Goal: Task Accomplishment & Management: Manage account settings

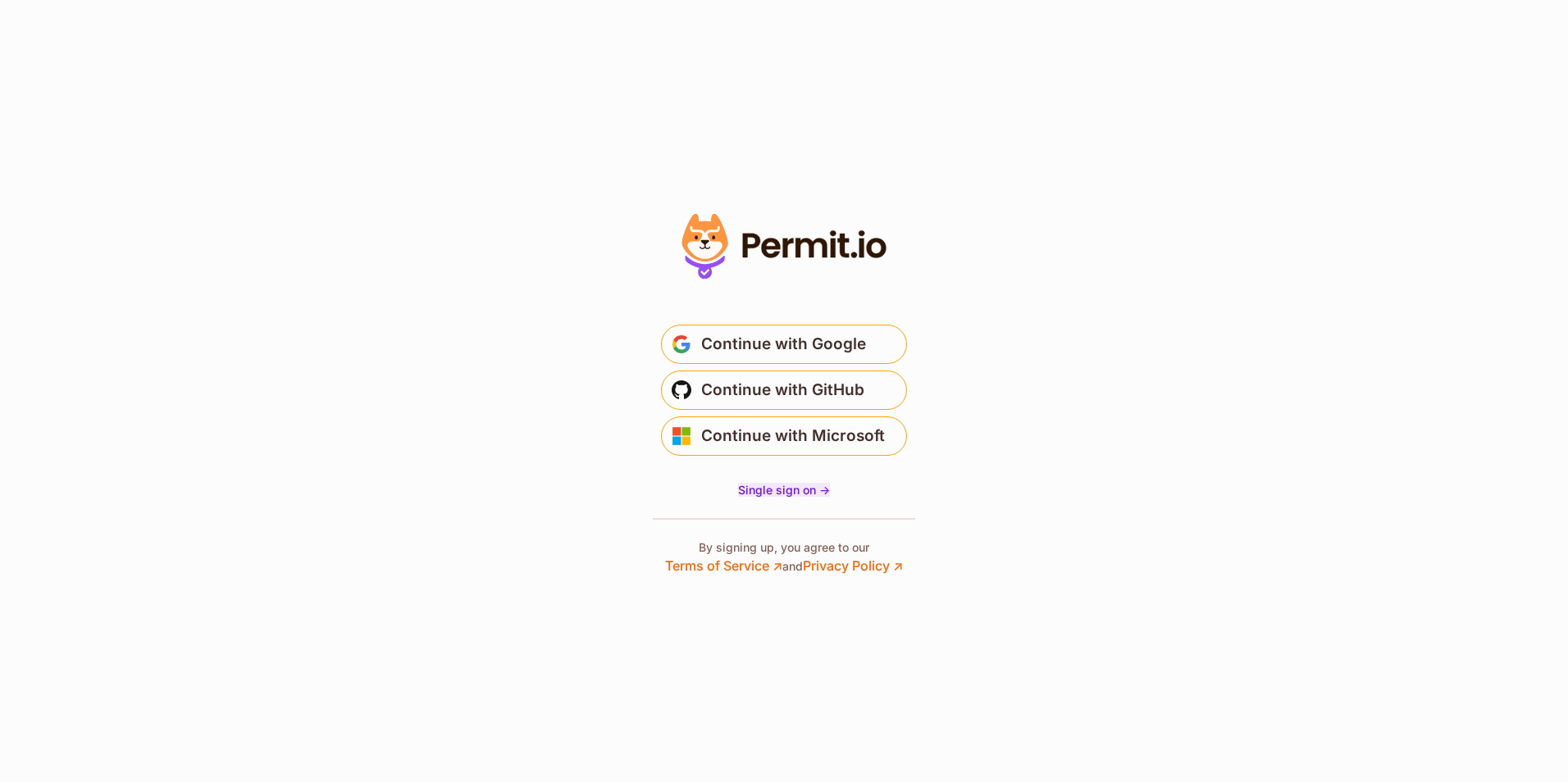
click at [796, 489] on span "Single sign on ->" at bounding box center [784, 490] width 92 height 14
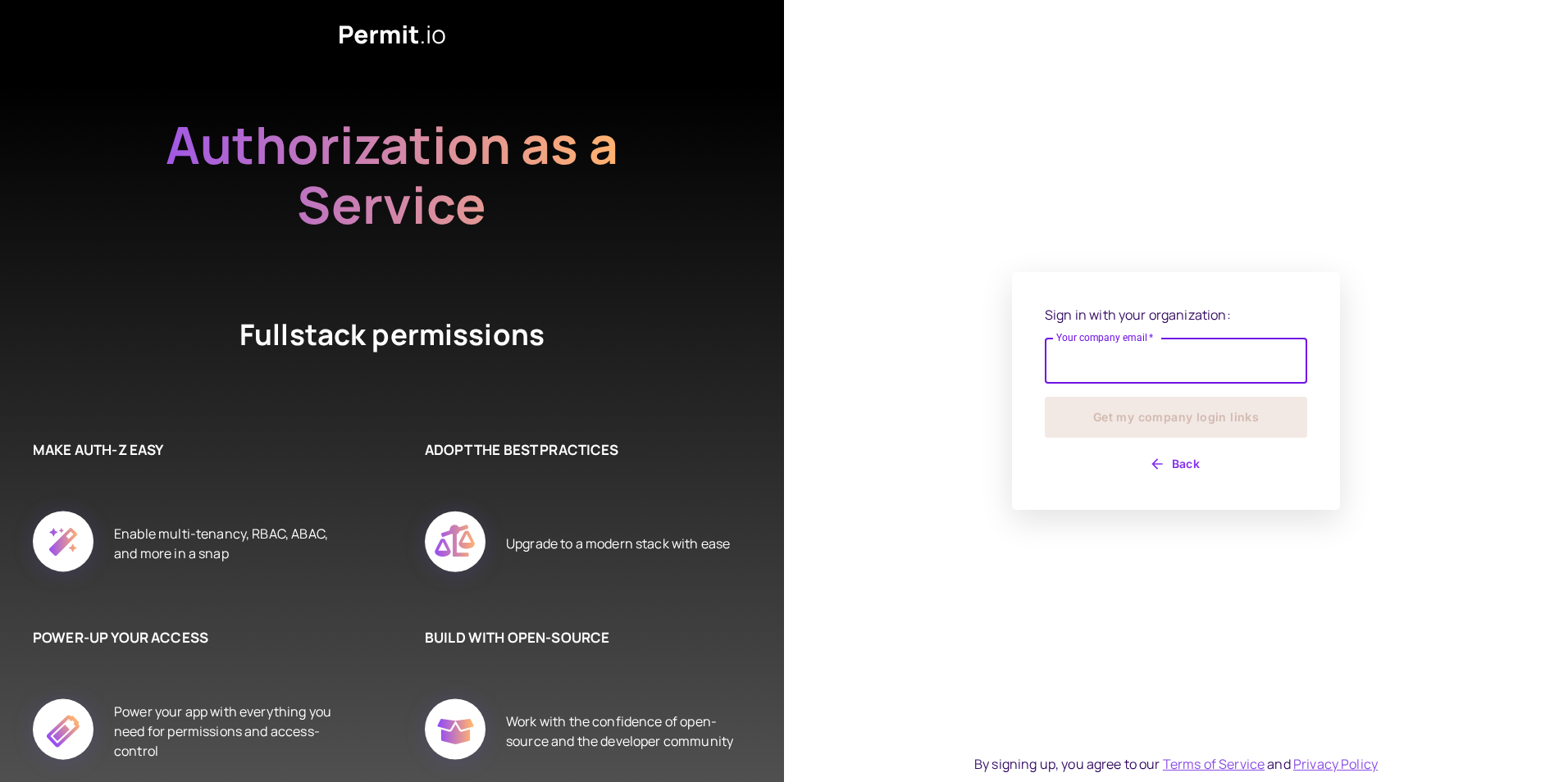
click at [1122, 366] on input "Your company email   *" at bounding box center [1176, 361] width 263 height 46
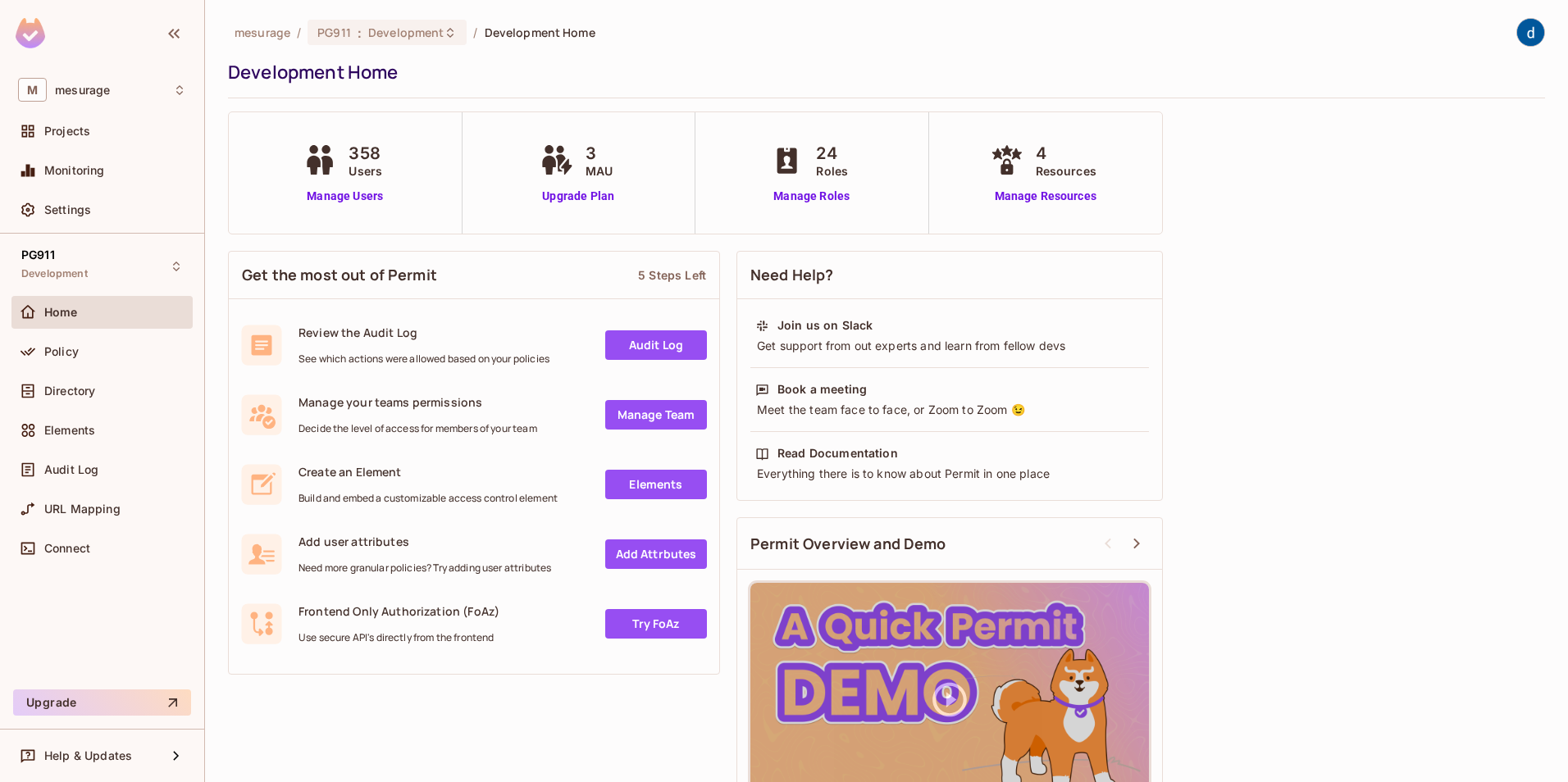
click at [76, 309] on span "Home" at bounding box center [61, 313] width 33 height 13
click at [71, 351] on span "Policy" at bounding box center [61, 351] width 34 height 13
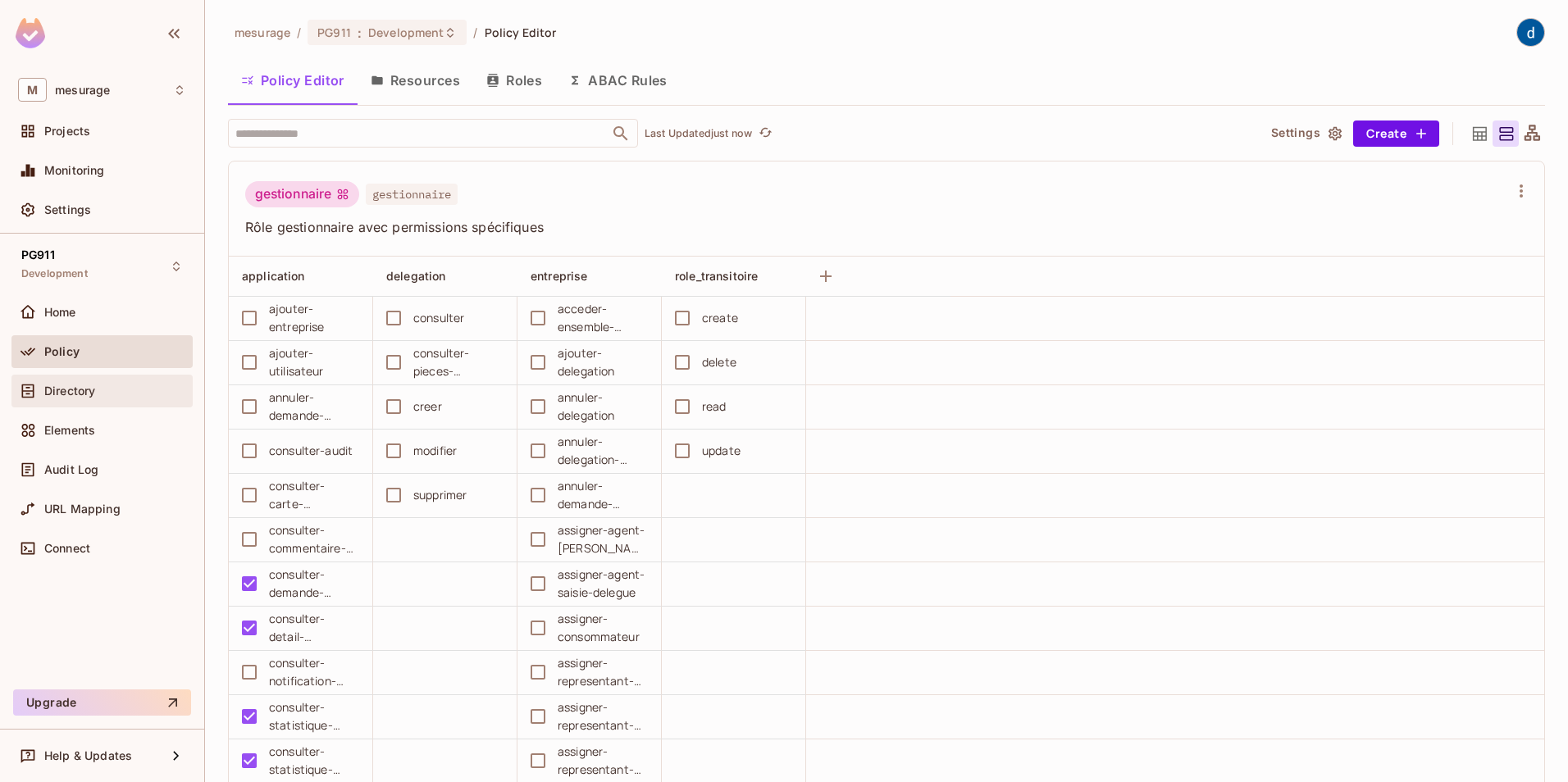
click at [72, 397] on span "Directory" at bounding box center [69, 391] width 51 height 13
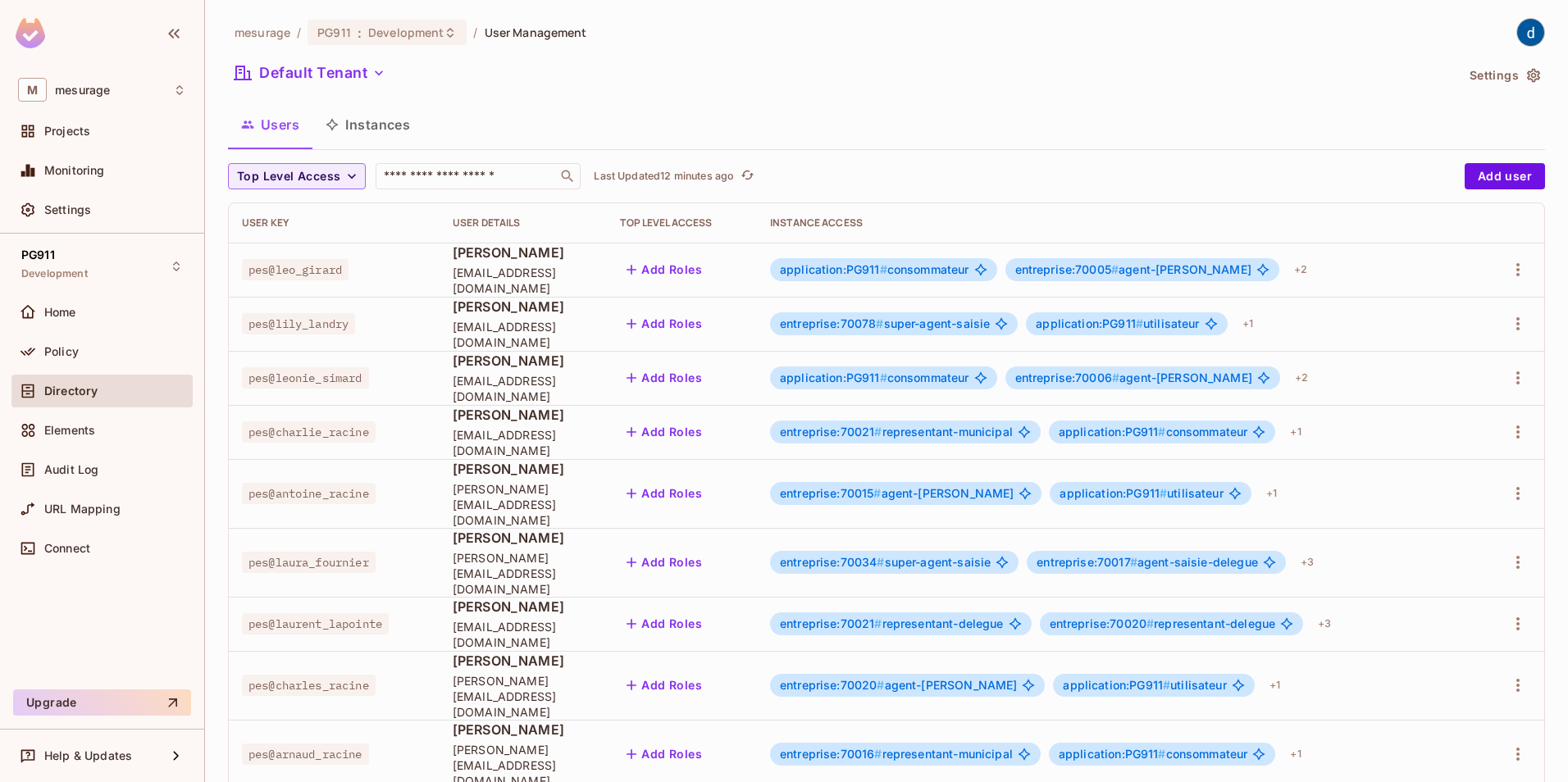
click at [81, 385] on span "Directory" at bounding box center [71, 391] width 53 height 13
click at [370, 117] on button "Instances" at bounding box center [368, 124] width 111 height 41
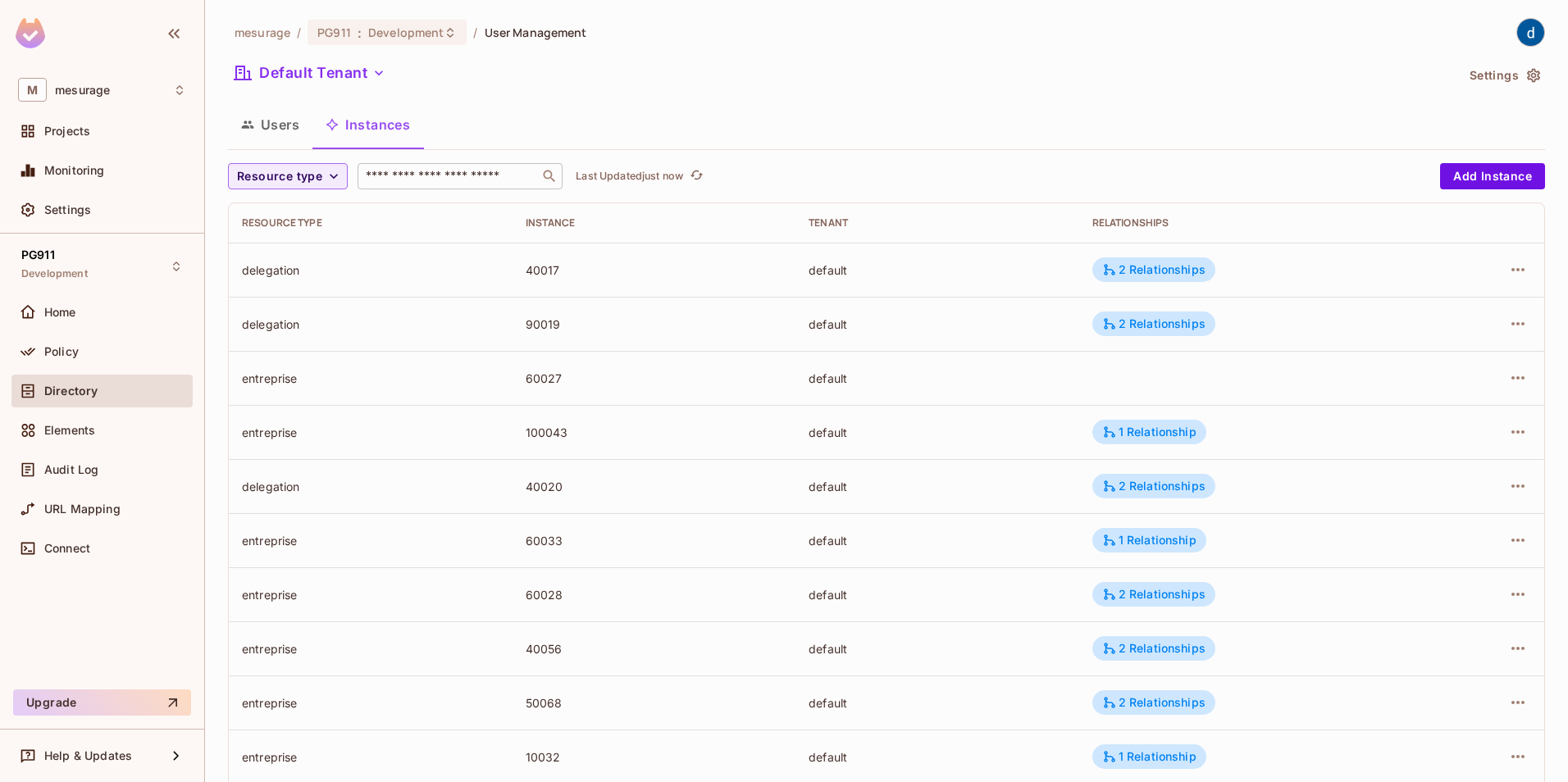
click at [419, 177] on input "text" at bounding box center [448, 176] width 172 height 17
type input "*"
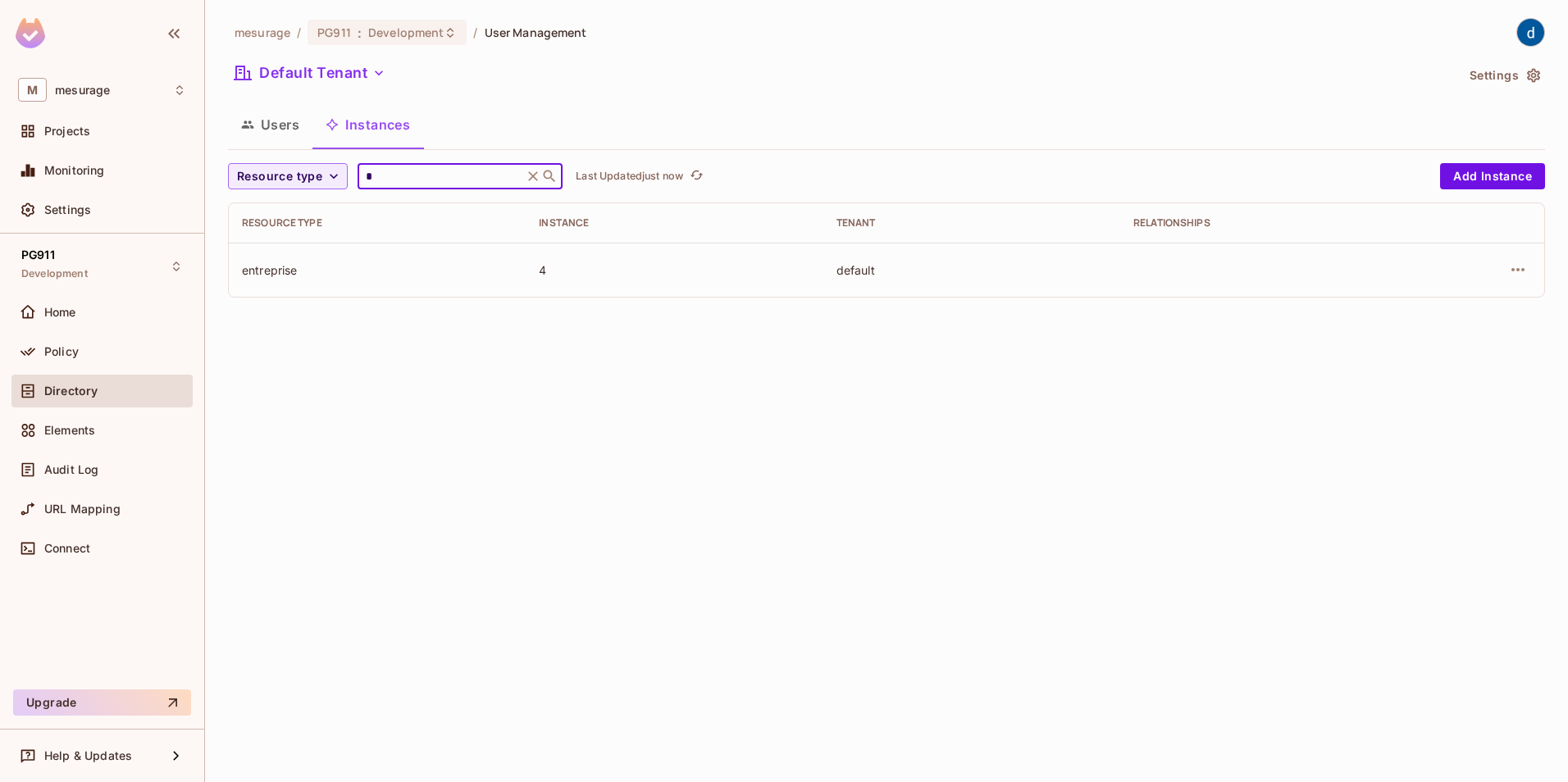
click at [419, 177] on input "*" at bounding box center [440, 176] width 156 height 17
type input "**"
click at [419, 177] on input "**" at bounding box center [440, 176] width 156 height 17
type input "***"
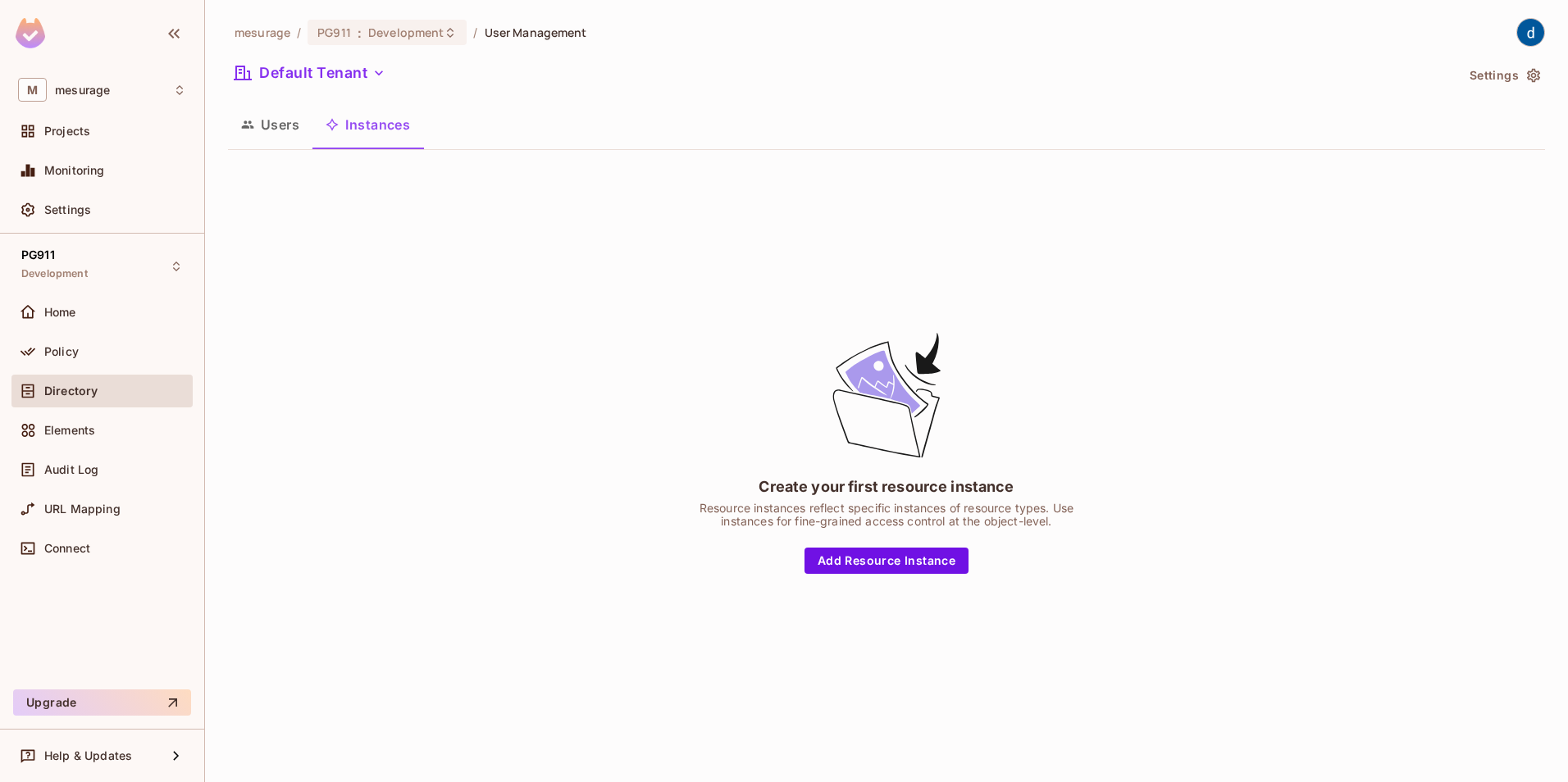
click at [367, 128] on button "Instances" at bounding box center [368, 124] width 111 height 41
click at [287, 125] on button "Users" at bounding box center [270, 124] width 85 height 41
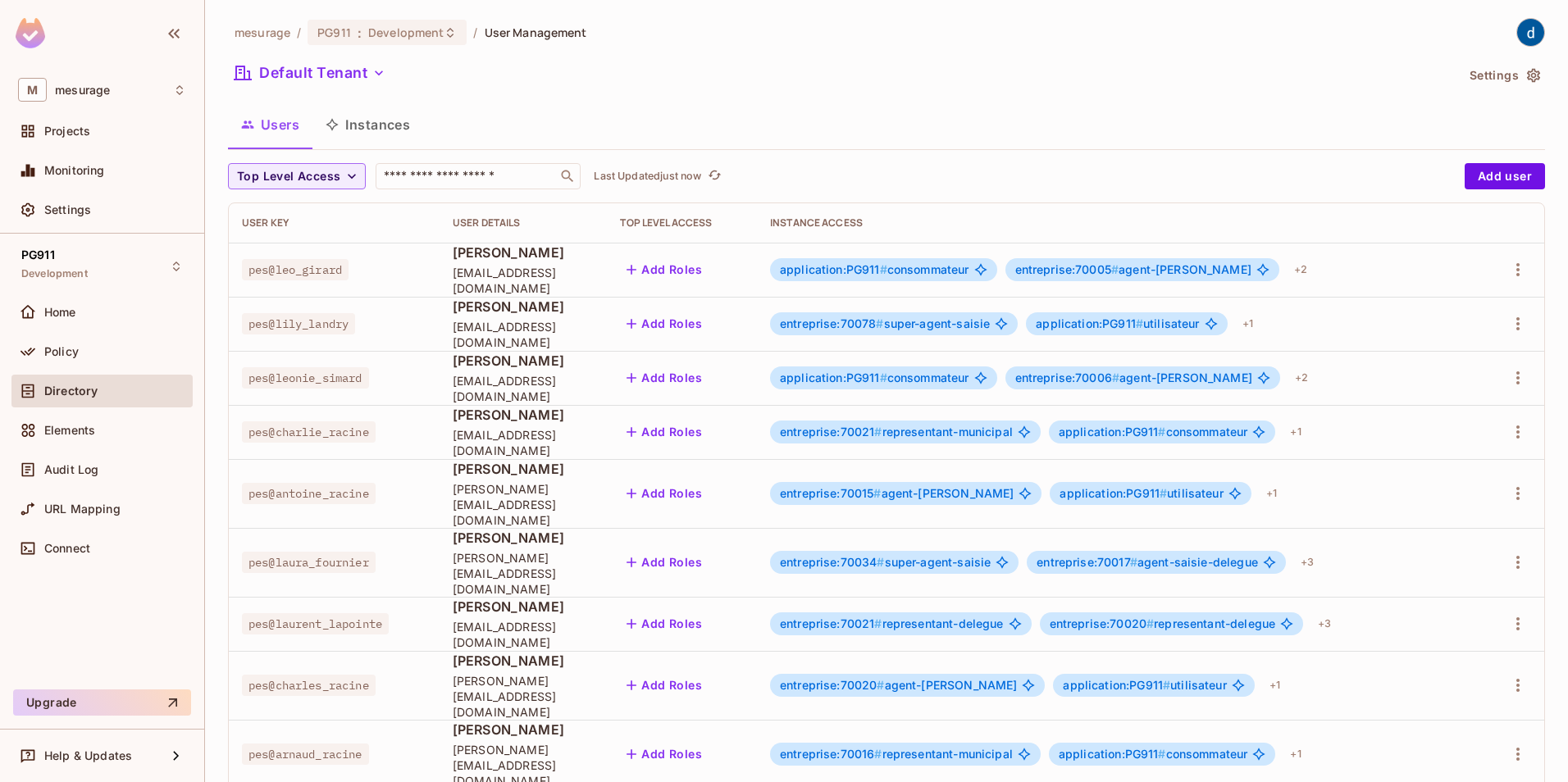
click at [378, 122] on button "Instances" at bounding box center [368, 124] width 111 height 41
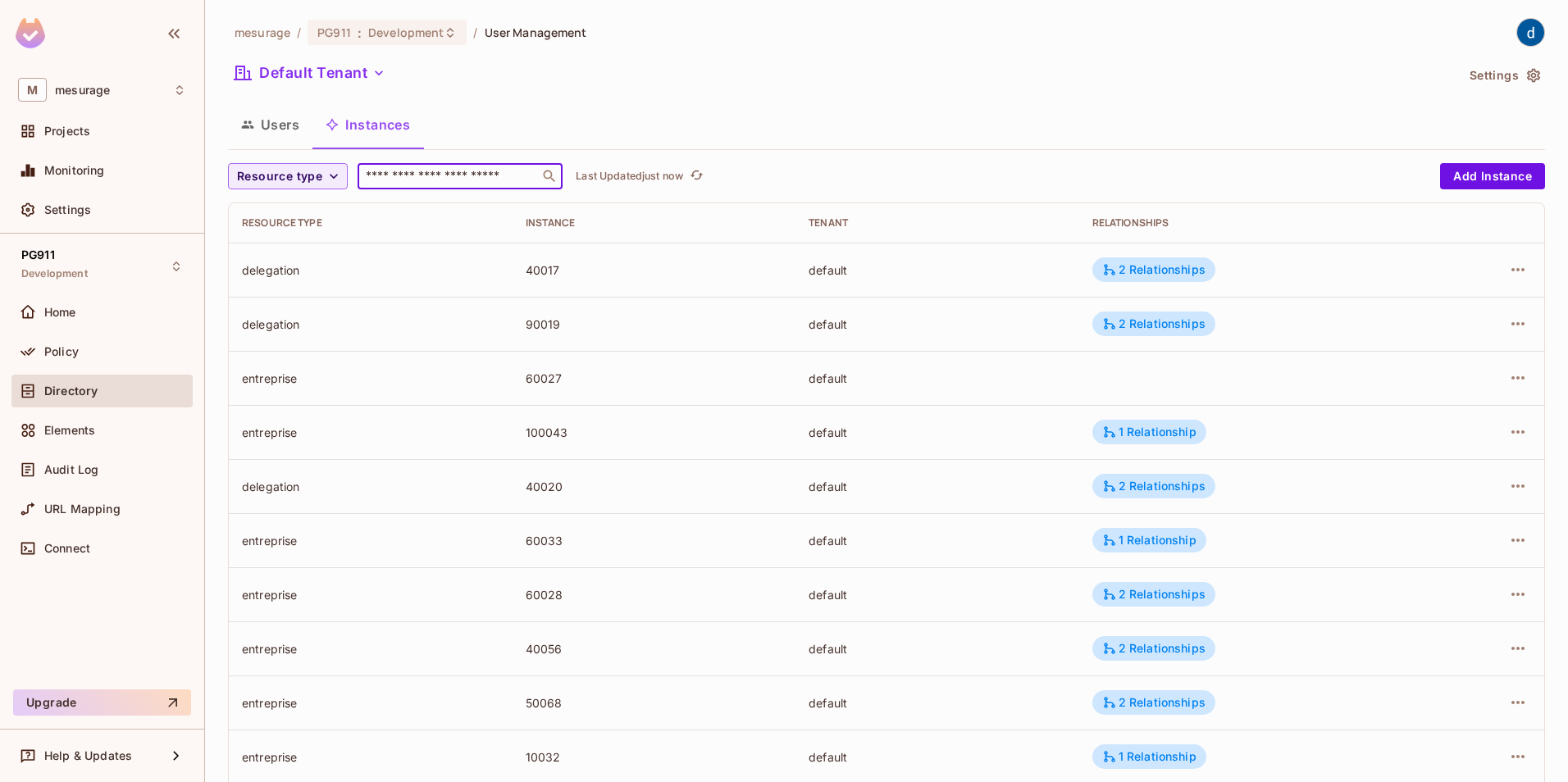
click at [399, 178] on input "text" at bounding box center [448, 176] width 172 height 17
type input "*****"
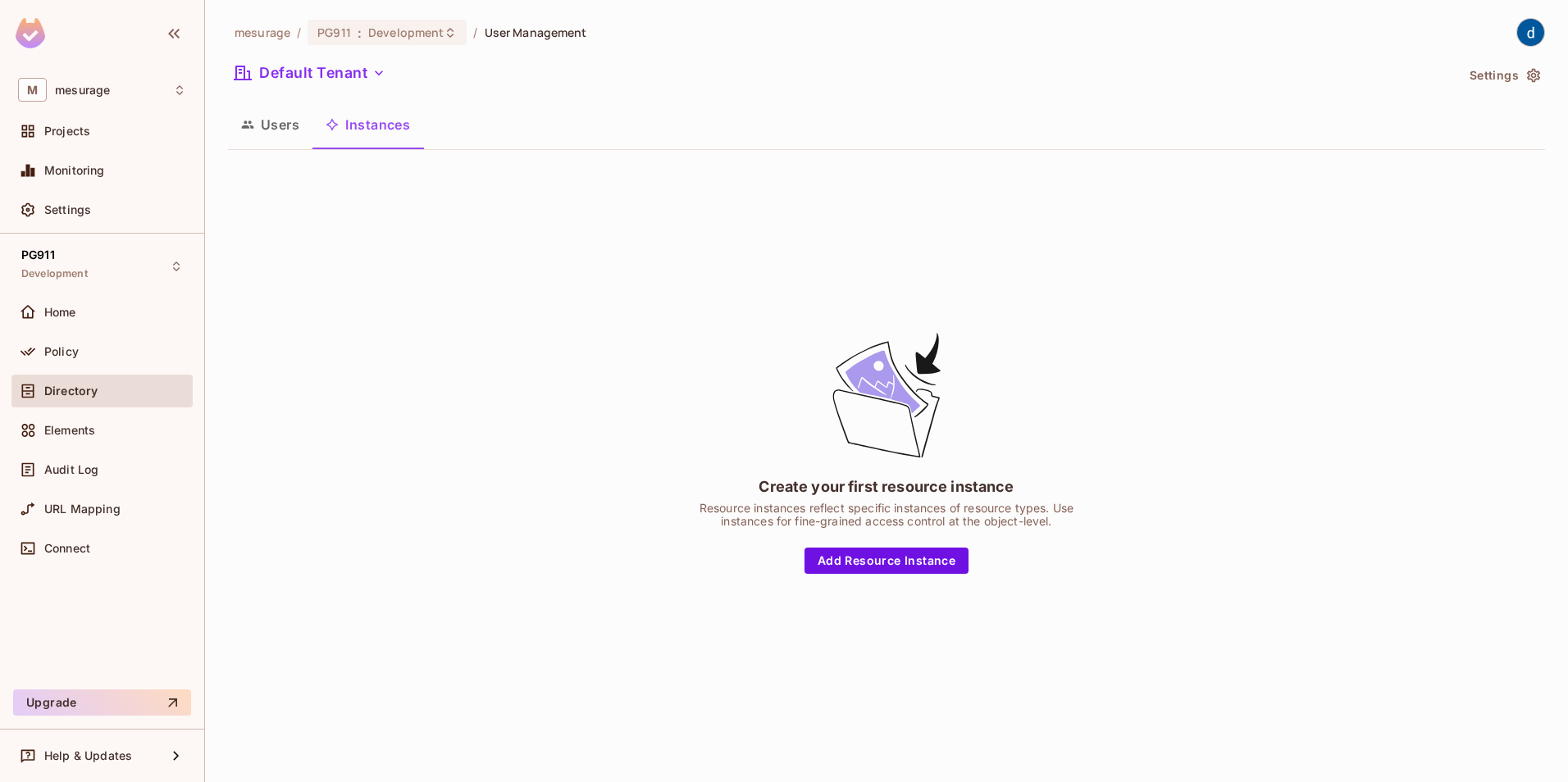
click at [282, 127] on button "Users" at bounding box center [270, 124] width 85 height 41
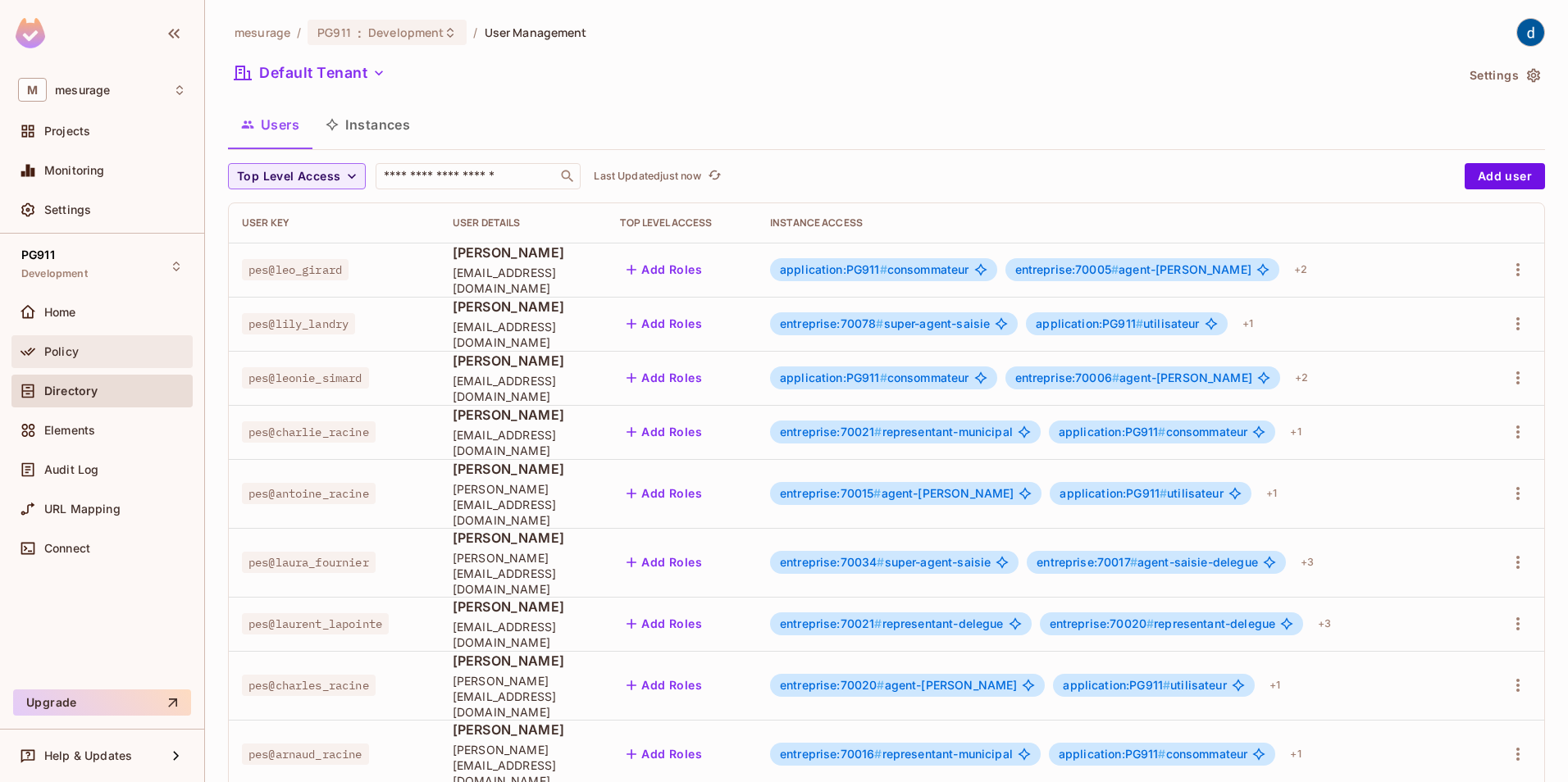
click at [65, 350] on span "Policy" at bounding box center [61, 351] width 34 height 13
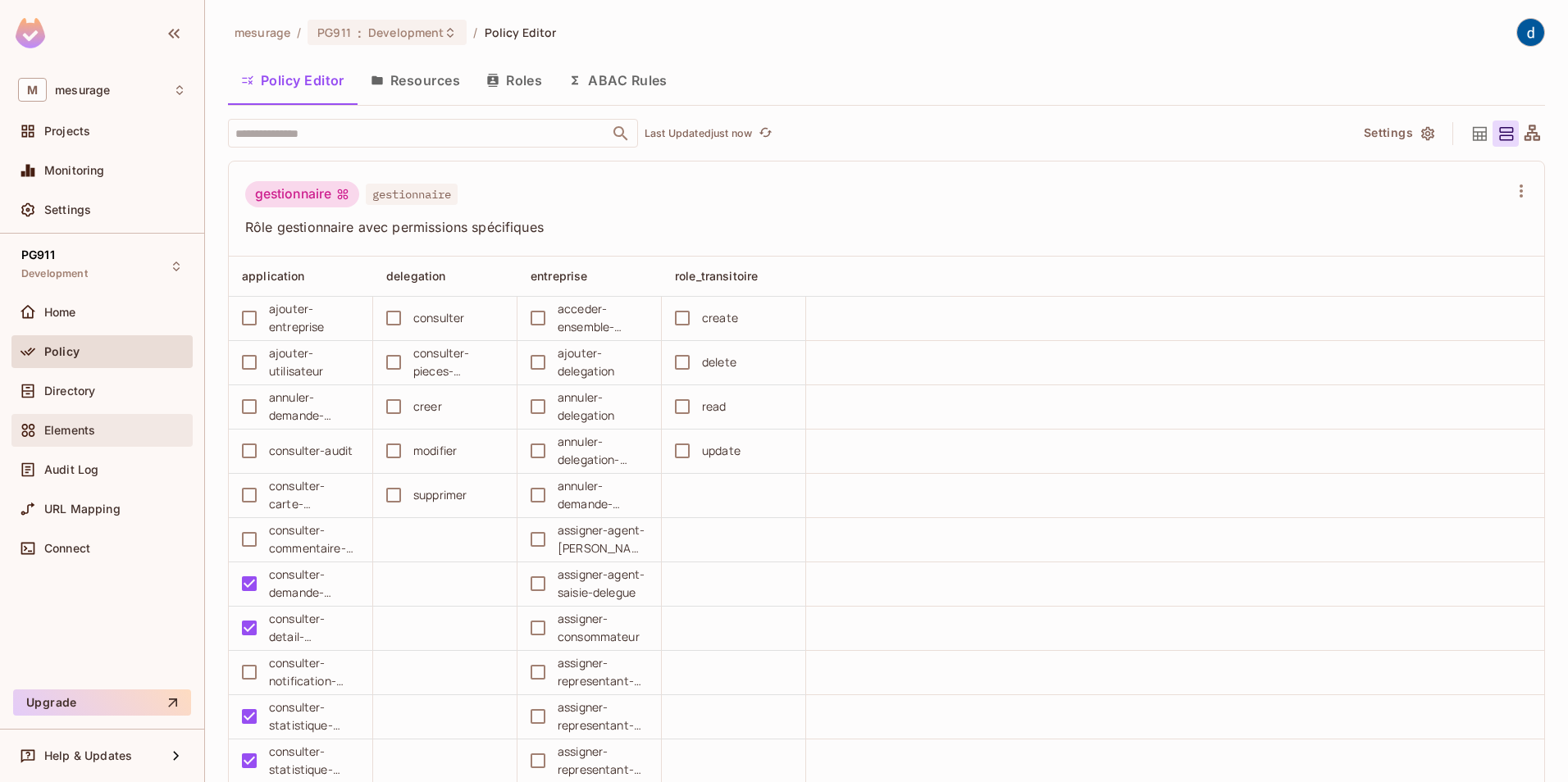
click at [65, 438] on div "Elements" at bounding box center [102, 430] width 168 height 19
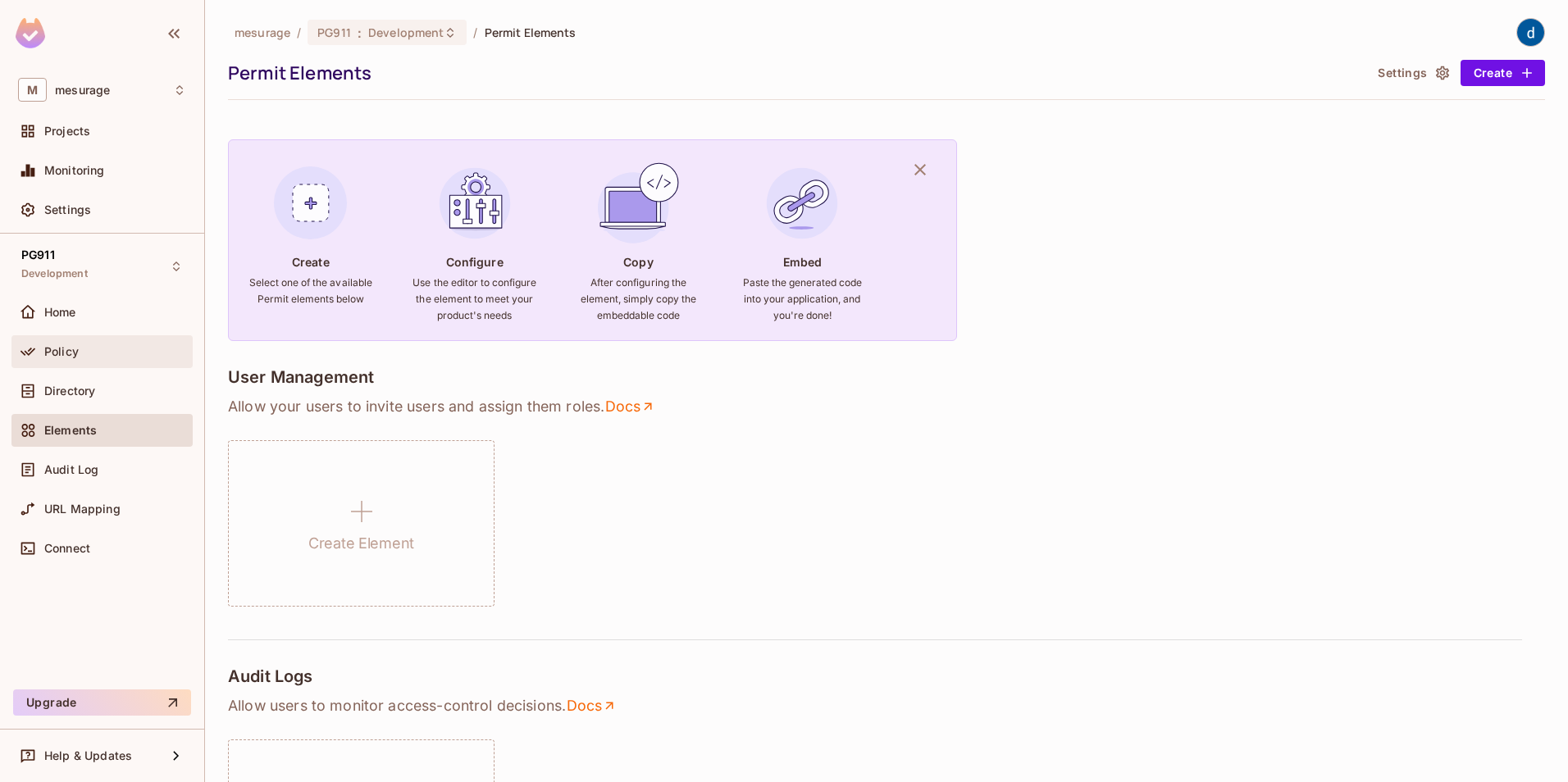
click at [70, 351] on span "Policy" at bounding box center [61, 351] width 34 height 13
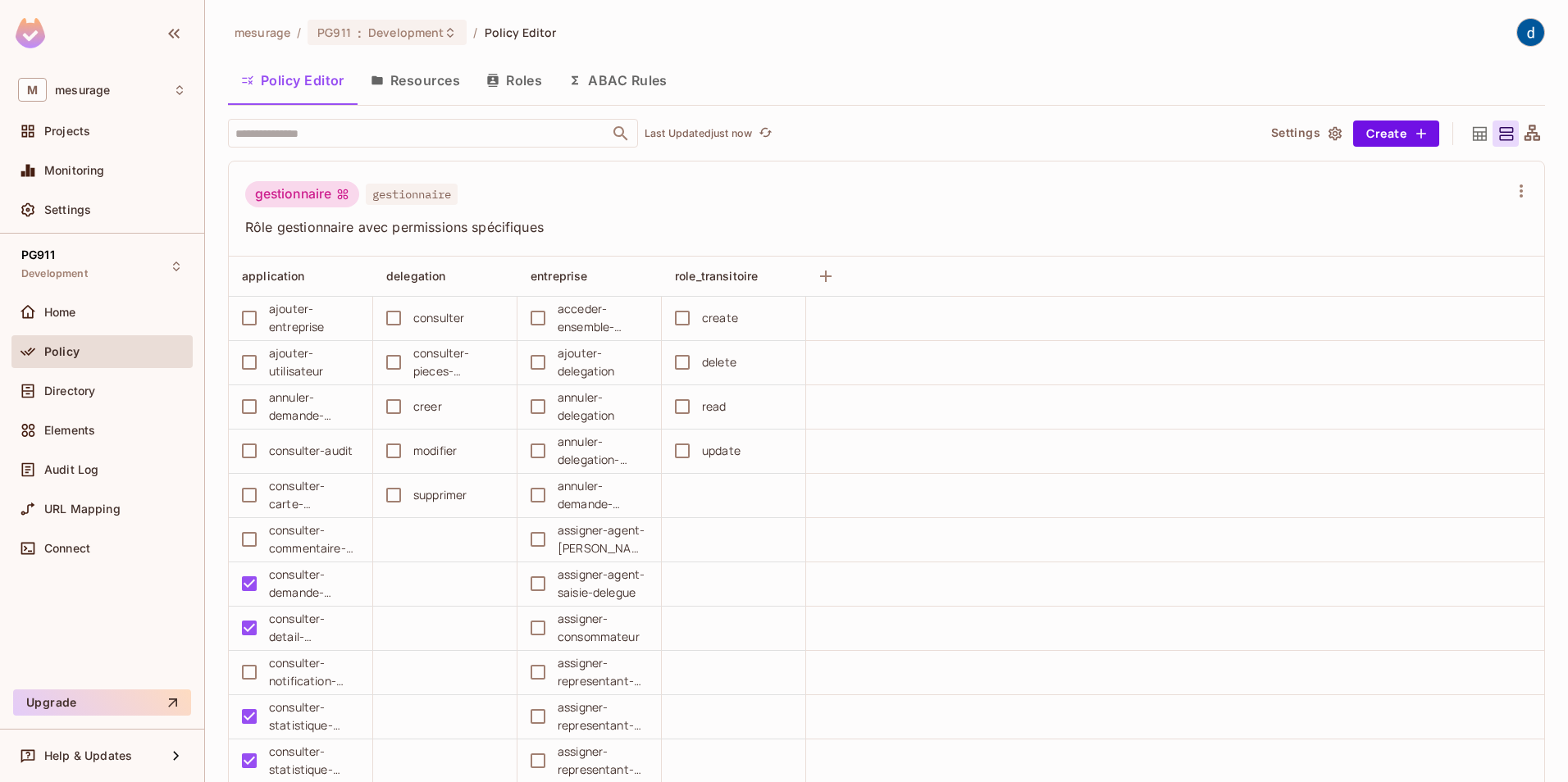
click at [426, 77] on button "Resources" at bounding box center [415, 80] width 115 height 41
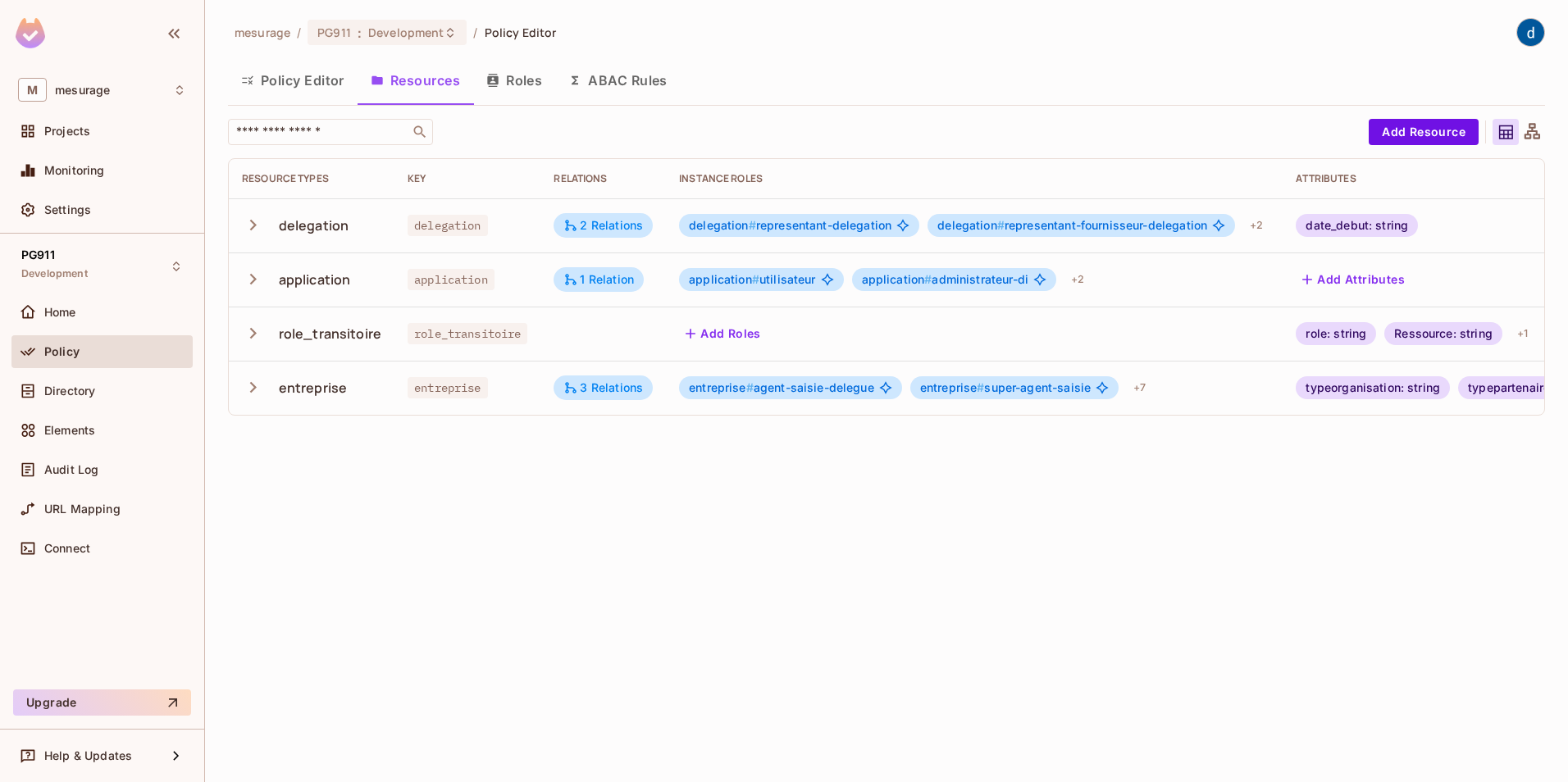
click at [517, 80] on button "Roles" at bounding box center [514, 80] width 82 height 41
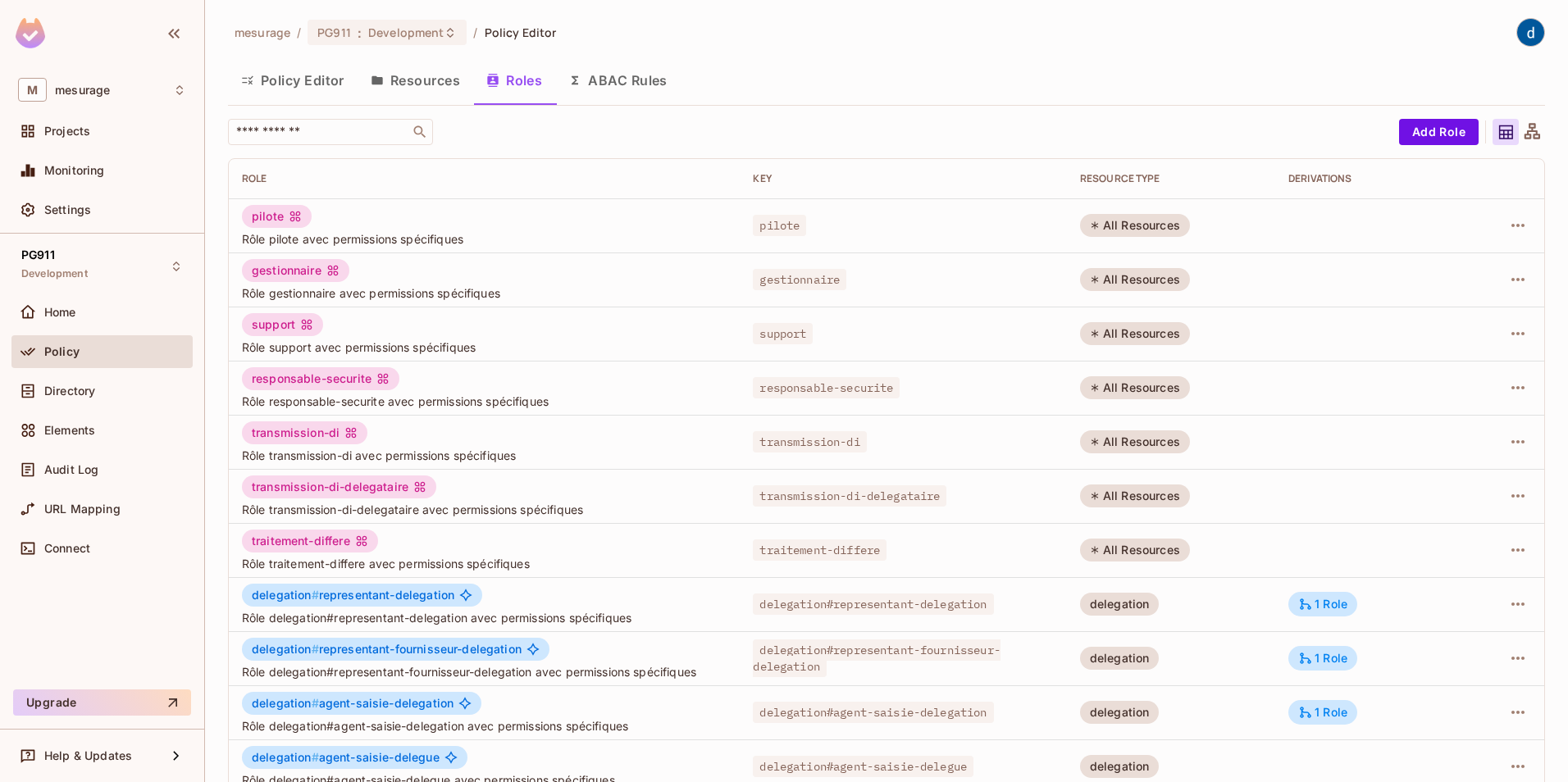
click at [421, 79] on button "Resources" at bounding box center [415, 80] width 115 height 41
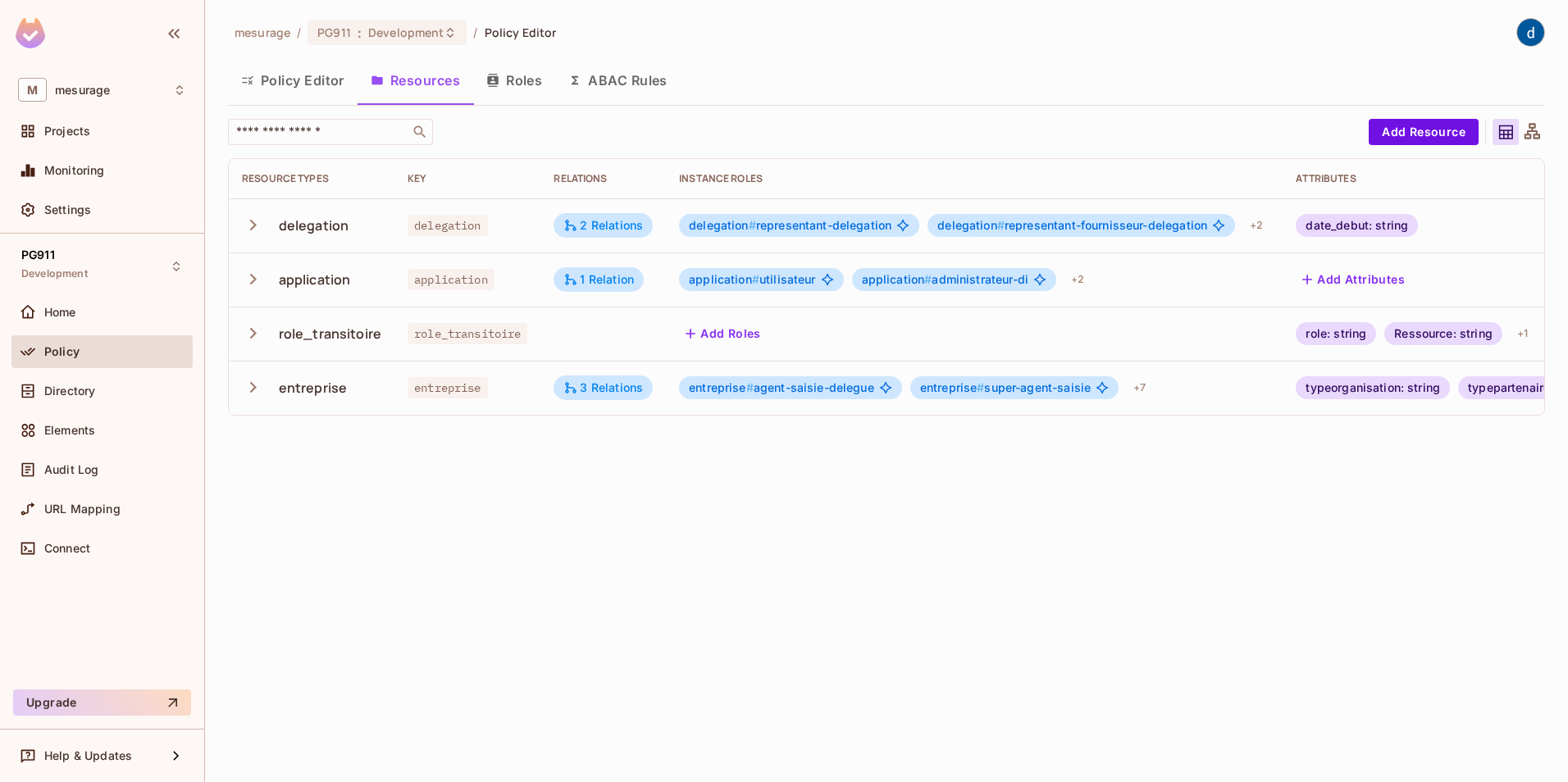
click at [254, 231] on icon "button" at bounding box center [253, 225] width 22 height 22
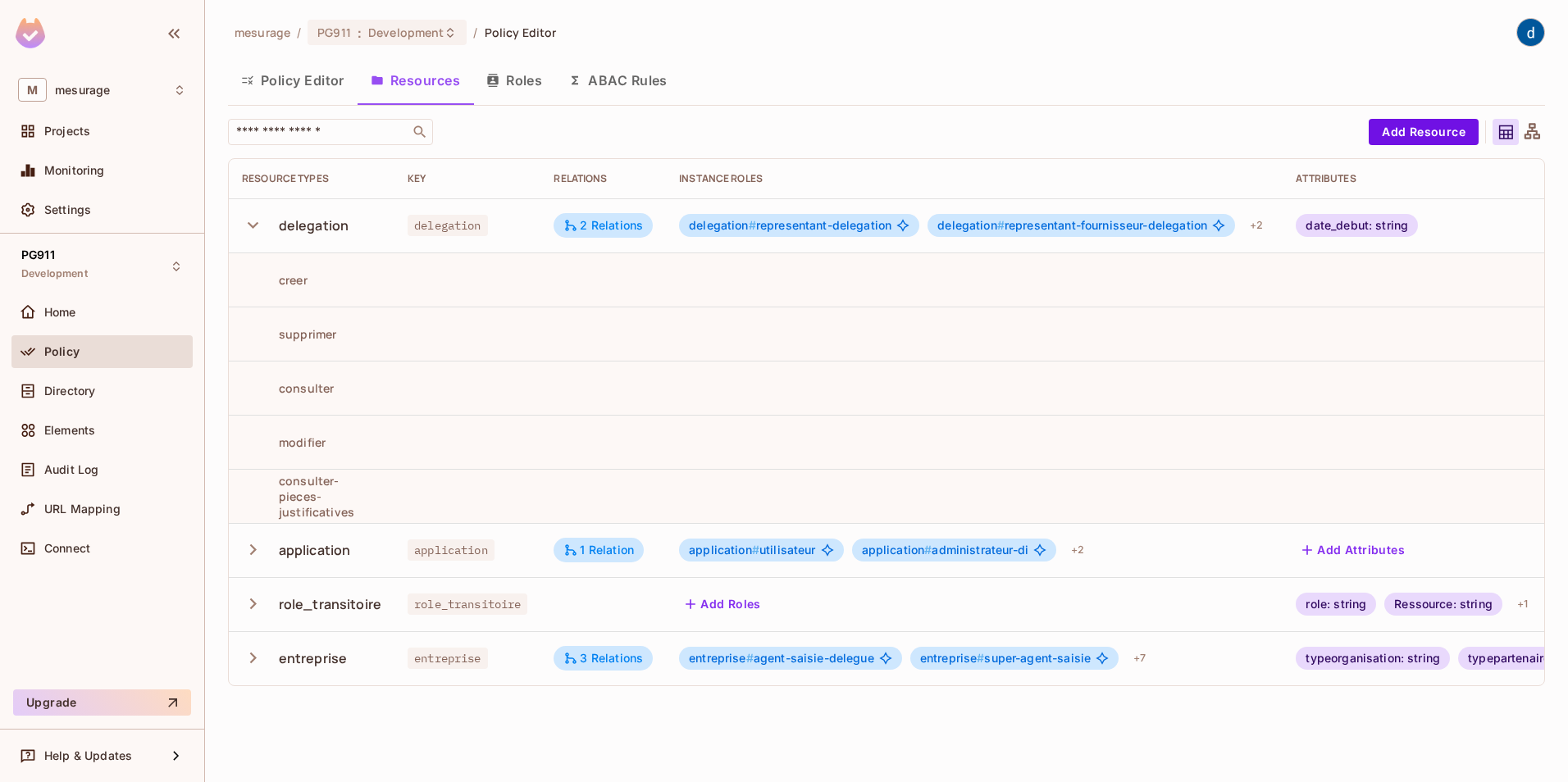
click at [254, 231] on icon "button" at bounding box center [253, 225] width 22 height 22
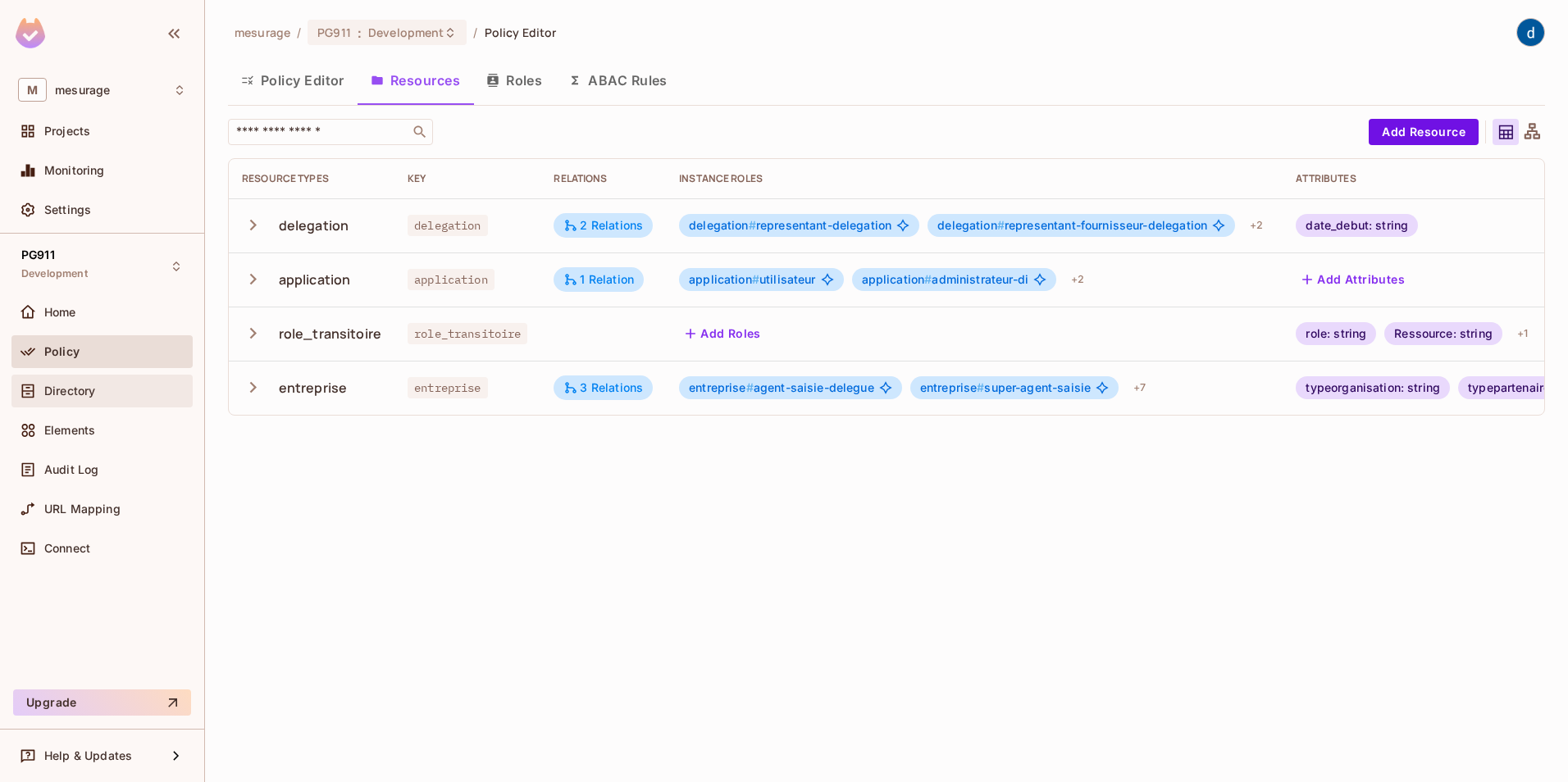
click at [61, 388] on span "Directory" at bounding box center [69, 391] width 51 height 13
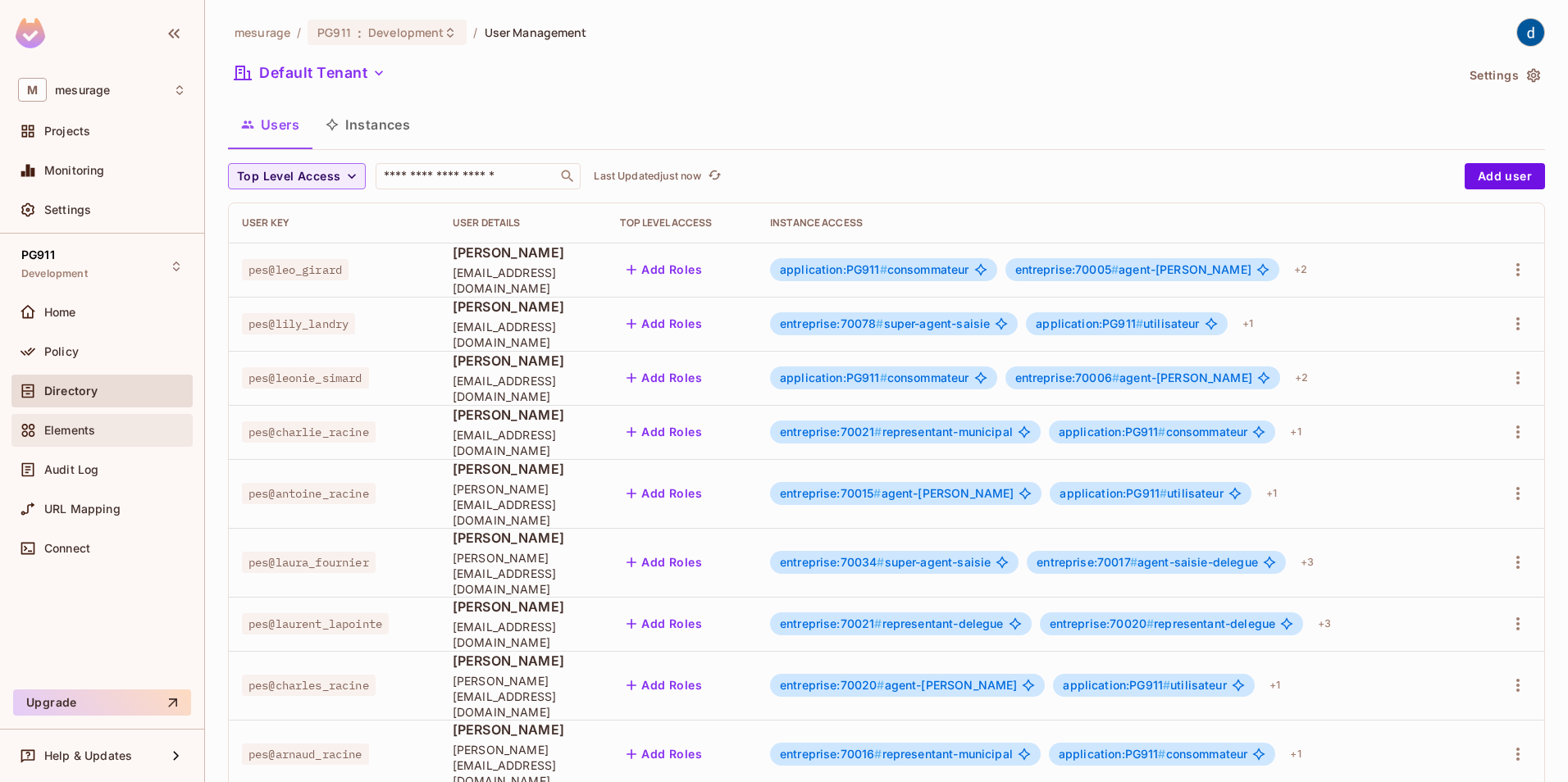
click at [50, 436] on span "Elements" at bounding box center [69, 431] width 51 height 13
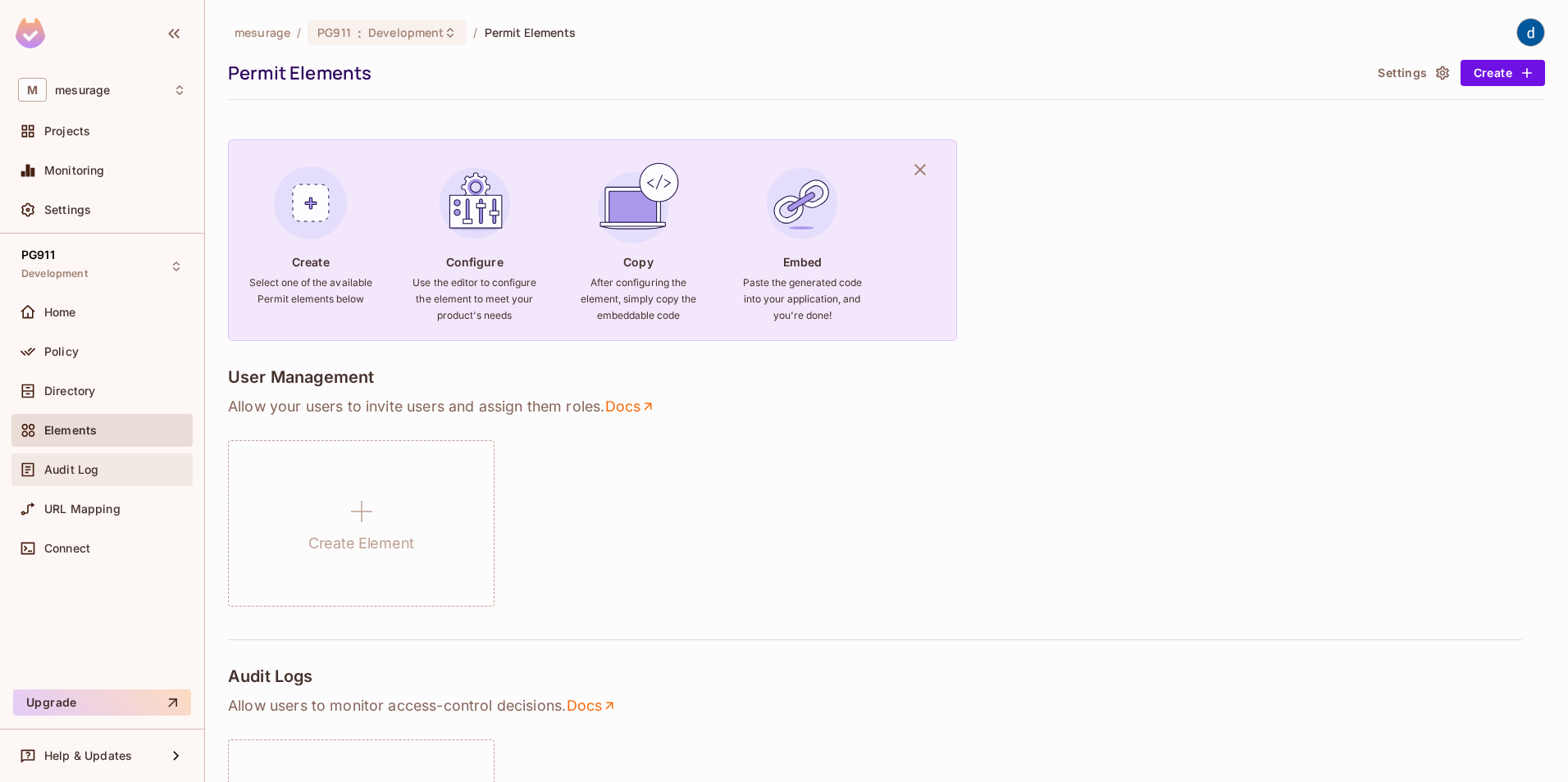
click at [81, 468] on span "Audit Log" at bounding box center [71, 469] width 54 height 13
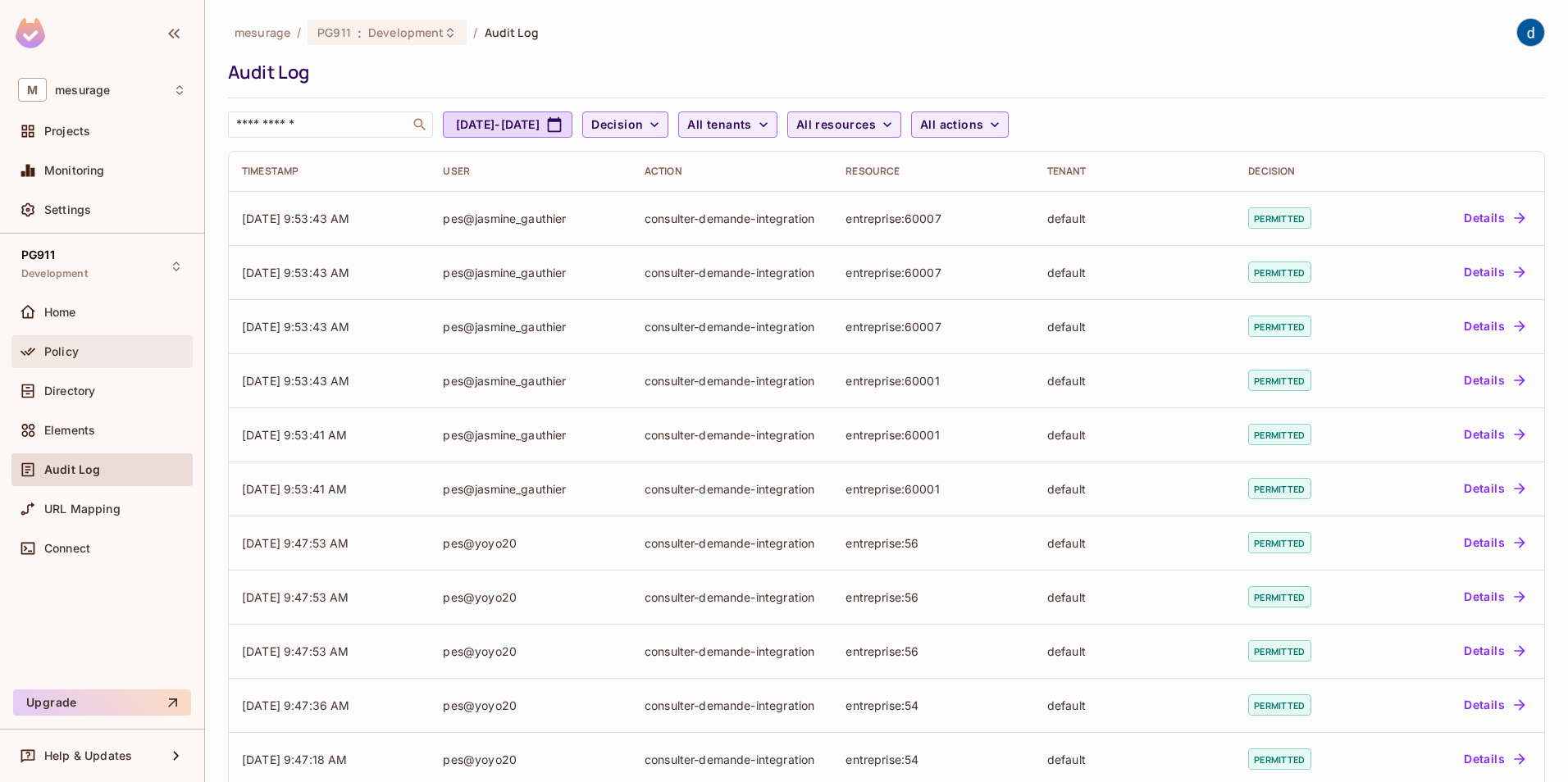
click at [77, 354] on span "Policy" at bounding box center [61, 351] width 34 height 13
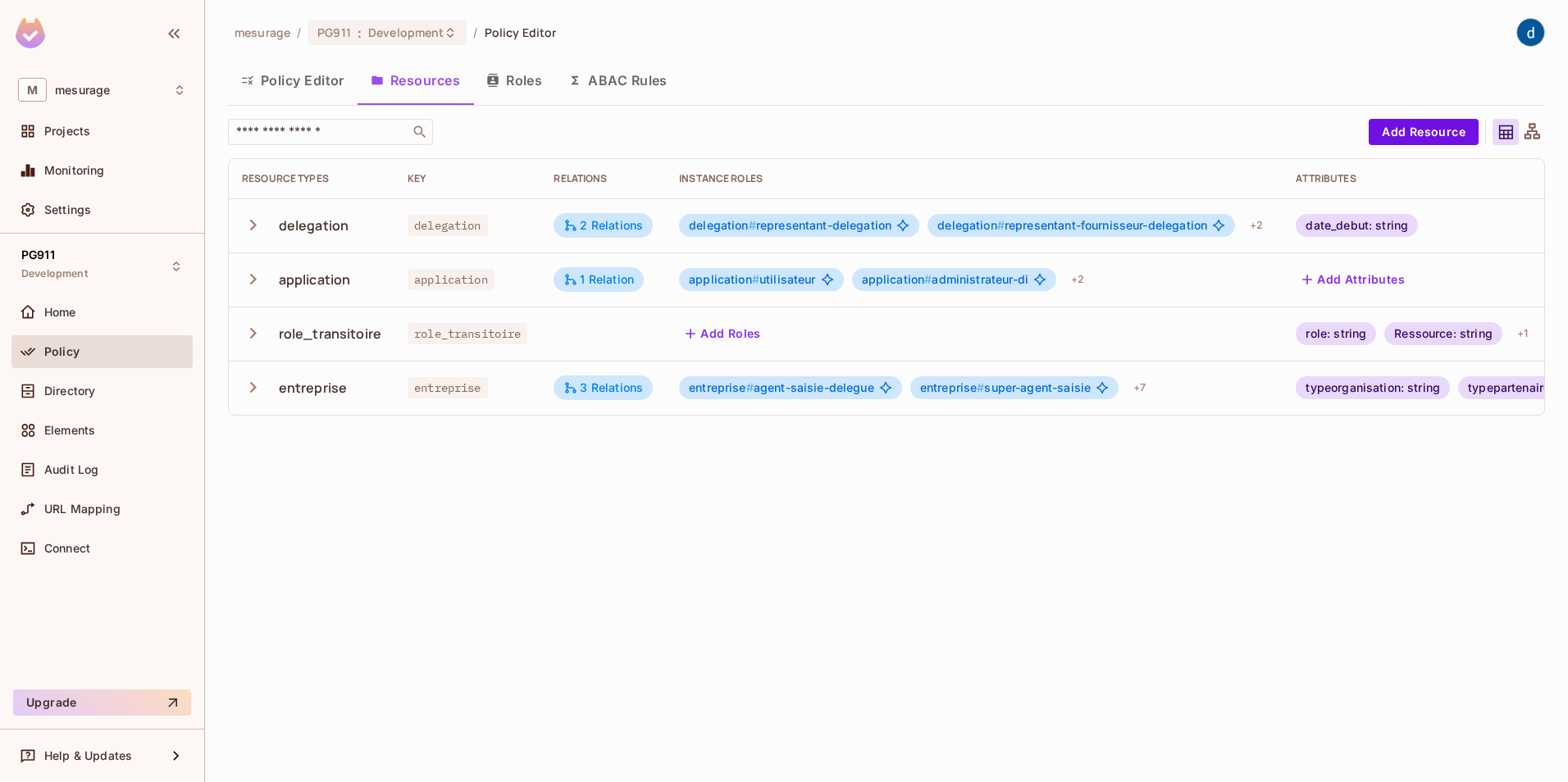
click at [257, 225] on icon "button" at bounding box center [253, 225] width 22 height 22
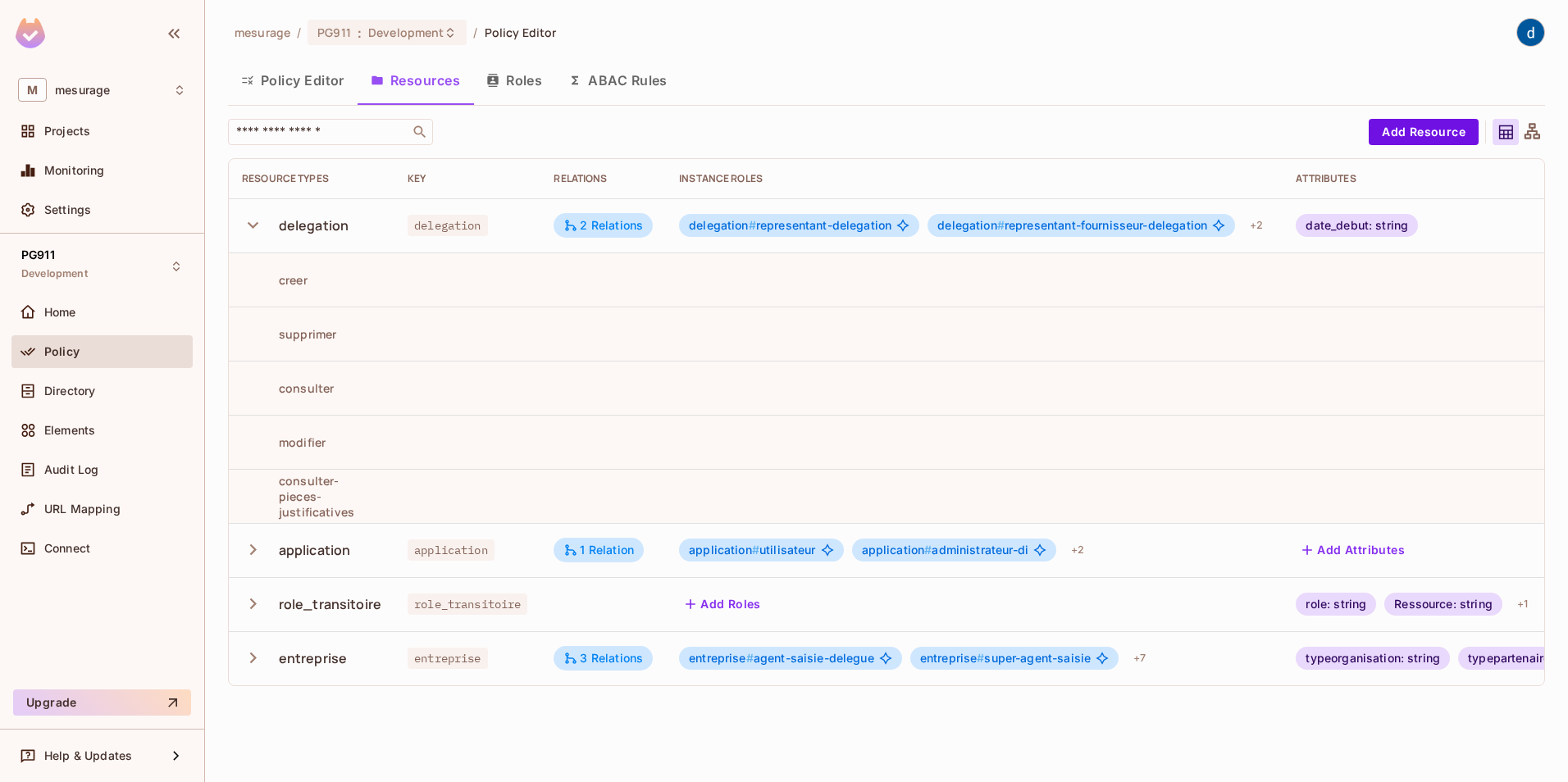
click at [257, 225] on icon "button" at bounding box center [253, 225] width 22 height 22
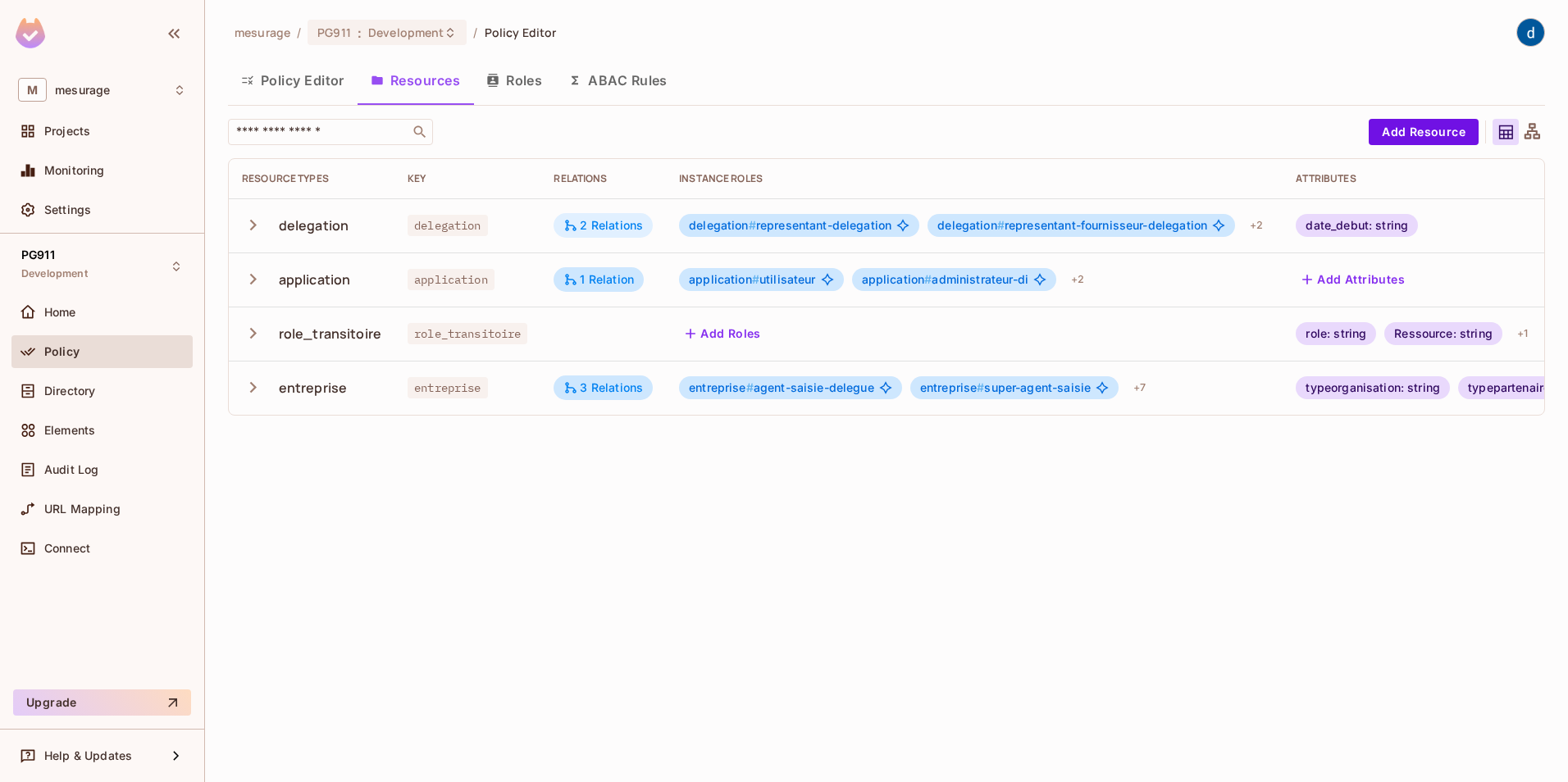
click at [627, 225] on div "2 Relations" at bounding box center [603, 226] width 79 height 15
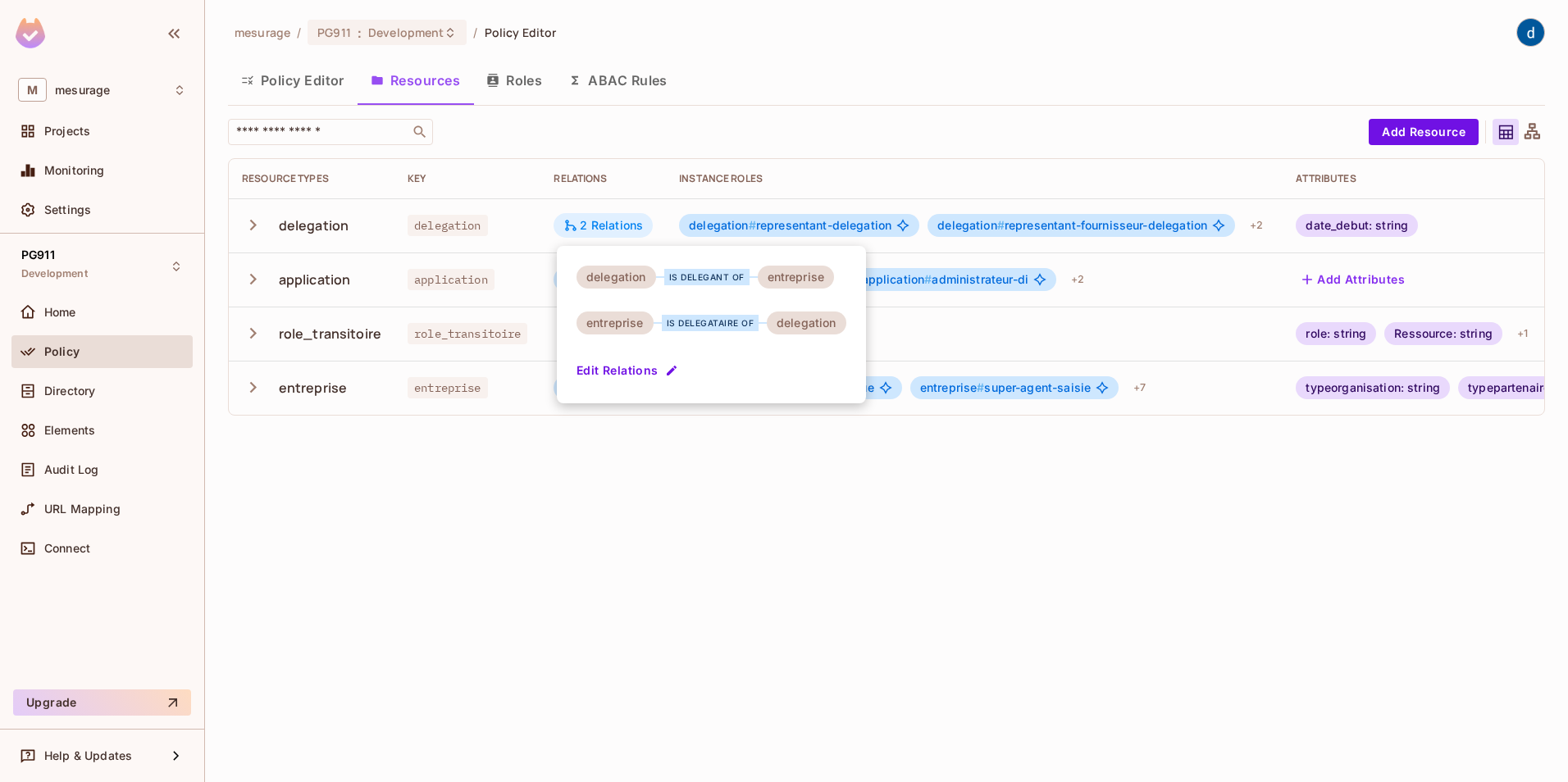
click at [627, 225] on div at bounding box center [784, 391] width 1568 height 782
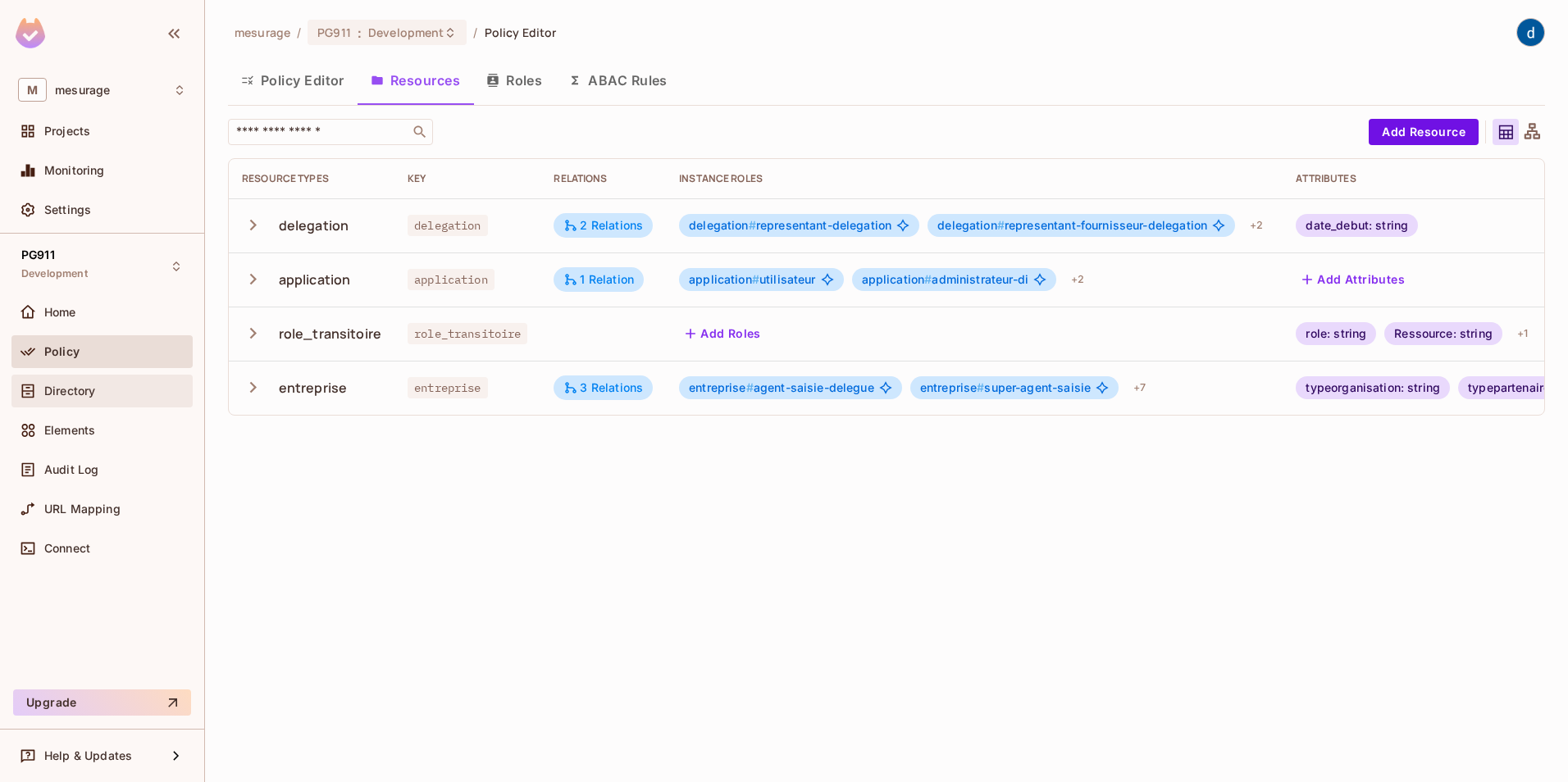
click at [69, 385] on span "Directory" at bounding box center [69, 391] width 51 height 13
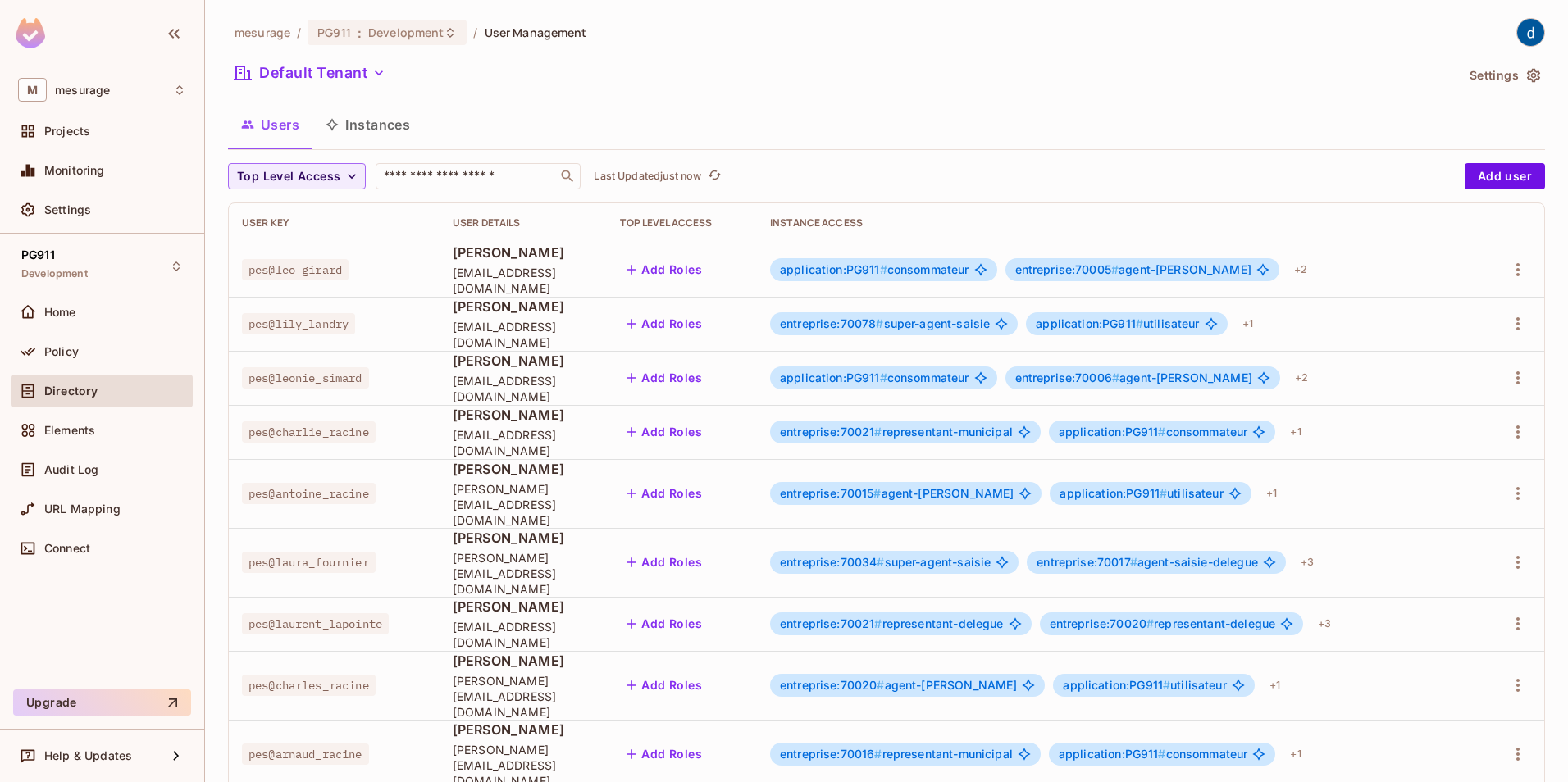
click at [378, 129] on button "Instances" at bounding box center [368, 124] width 111 height 41
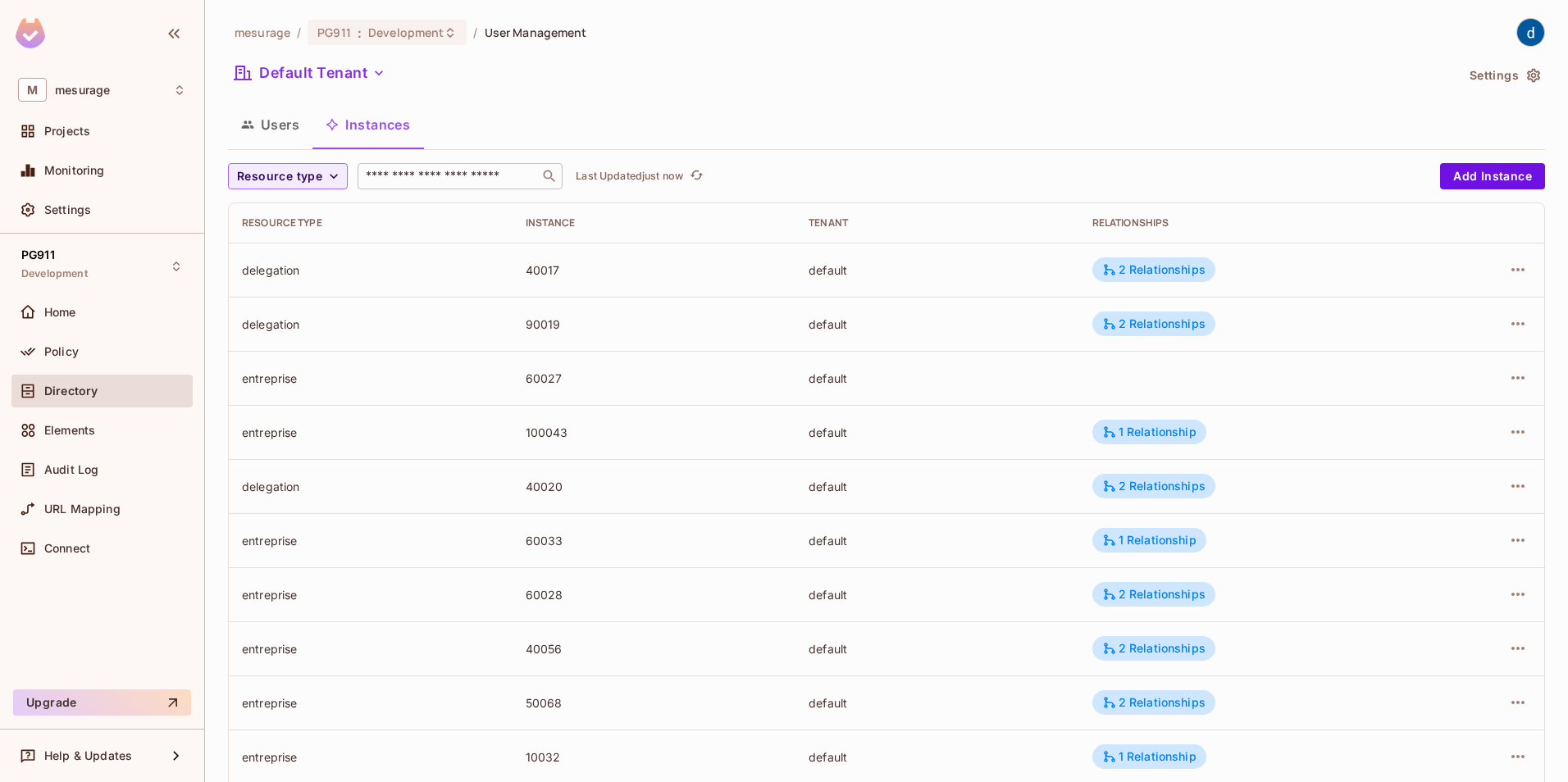
click at [432, 177] on input "text" at bounding box center [448, 176] width 172 height 17
type input "*****"
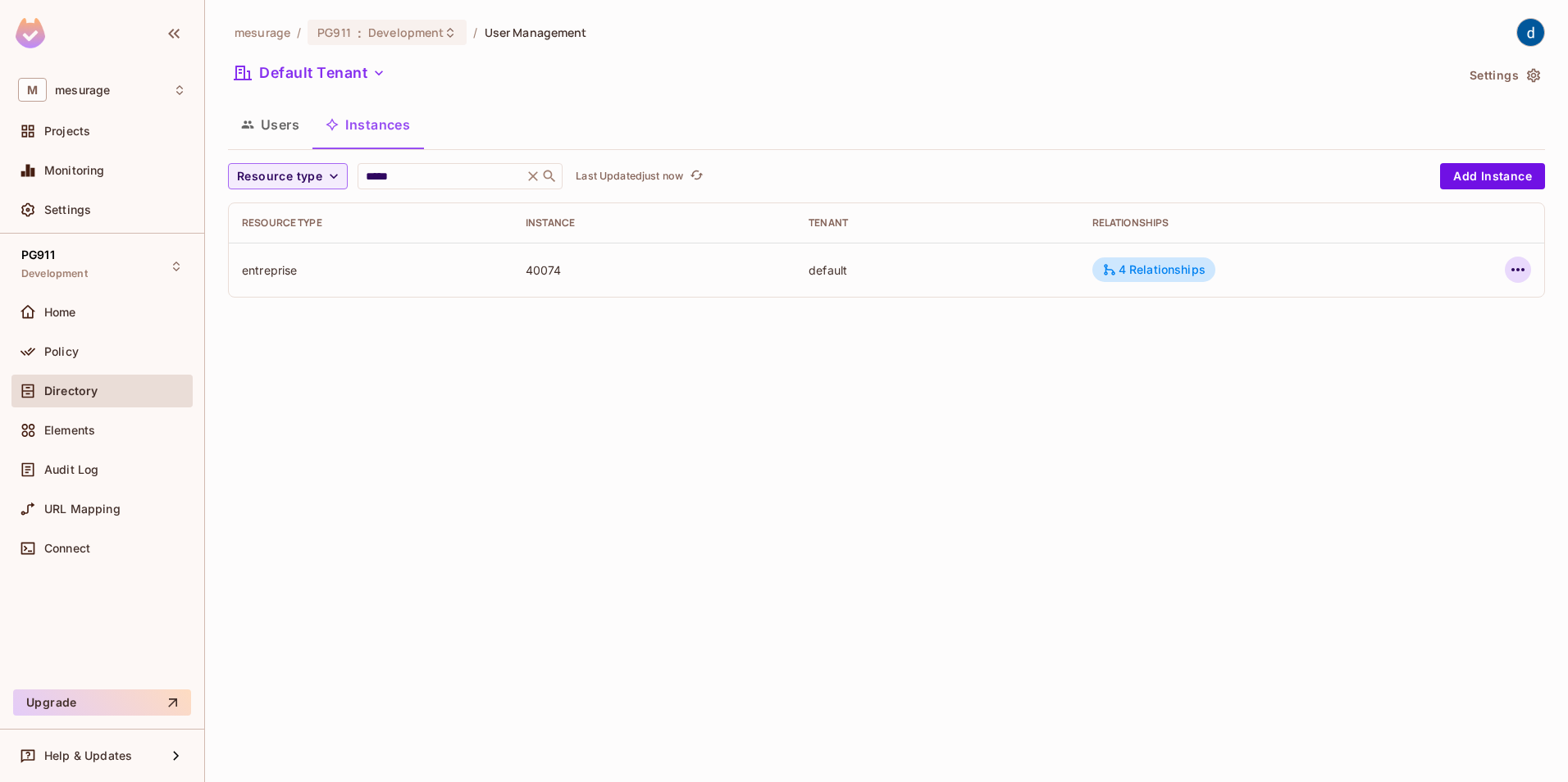
click at [1522, 266] on icon "button" at bounding box center [1517, 269] width 19 height 19
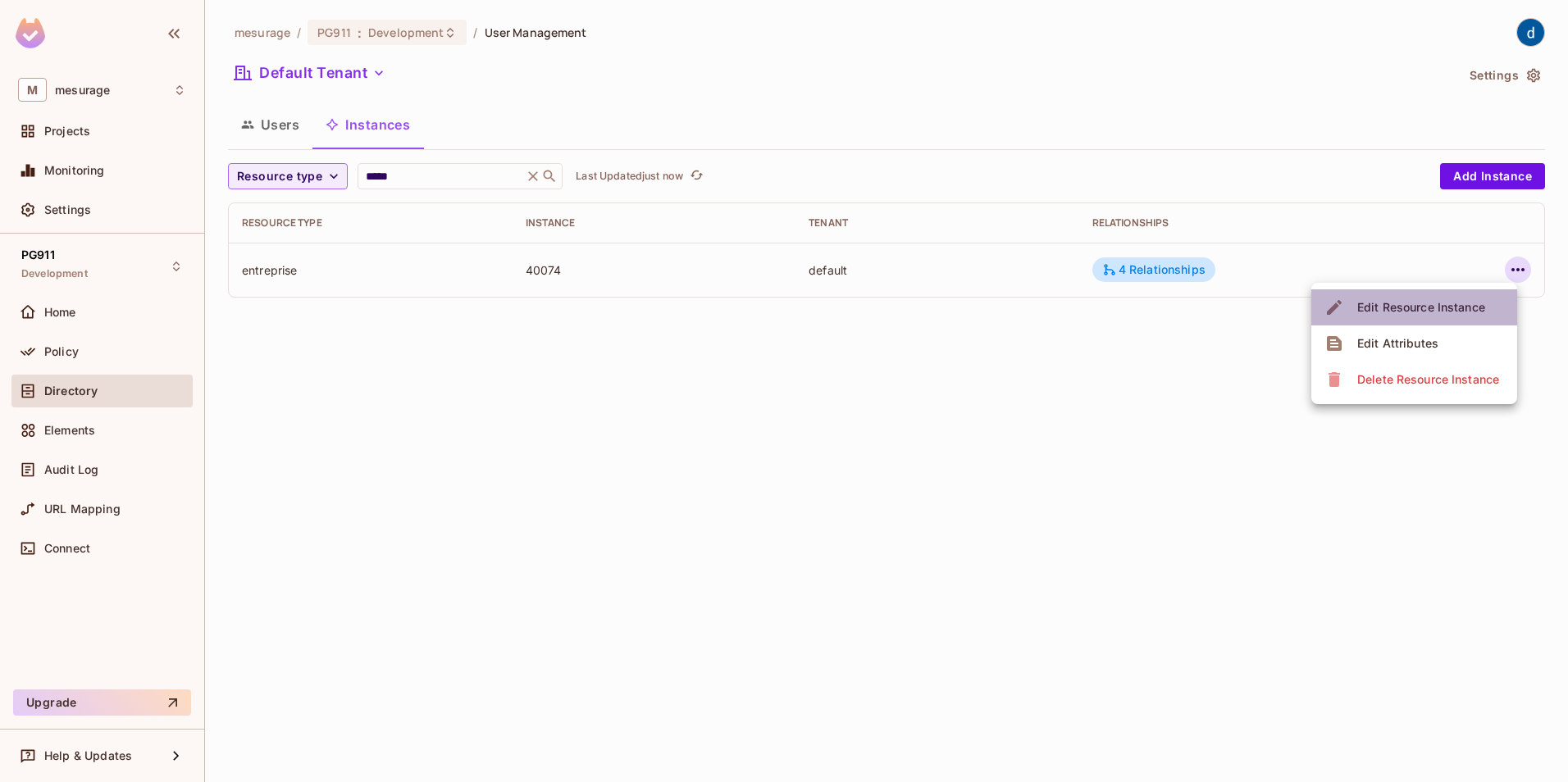
click at [1462, 303] on div "Edit Resource Instance" at bounding box center [1421, 308] width 128 height 17
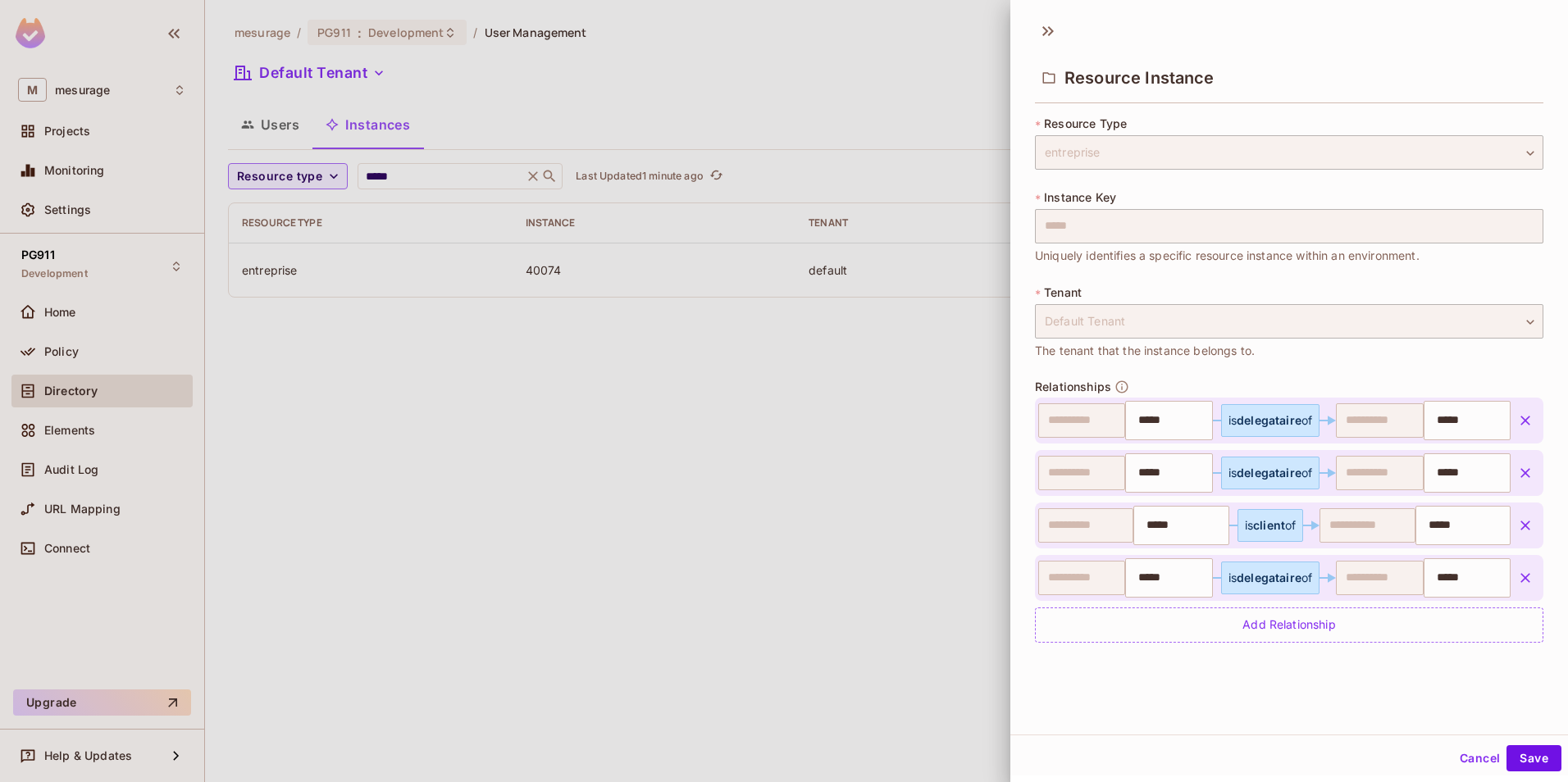
click at [1464, 762] on button "Cancel" at bounding box center [1480, 758] width 53 height 26
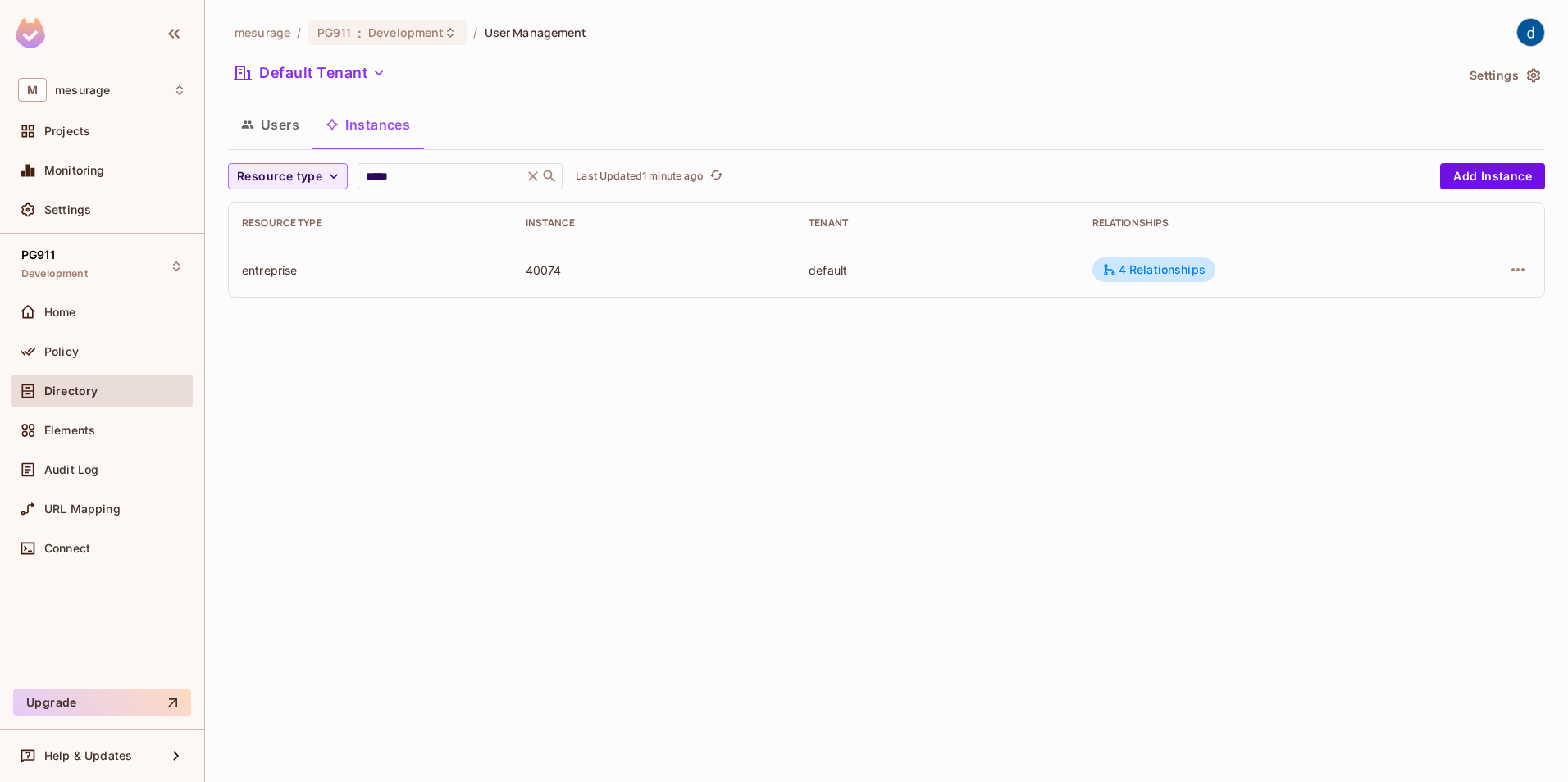
click at [271, 124] on button "Users" at bounding box center [270, 124] width 85 height 41
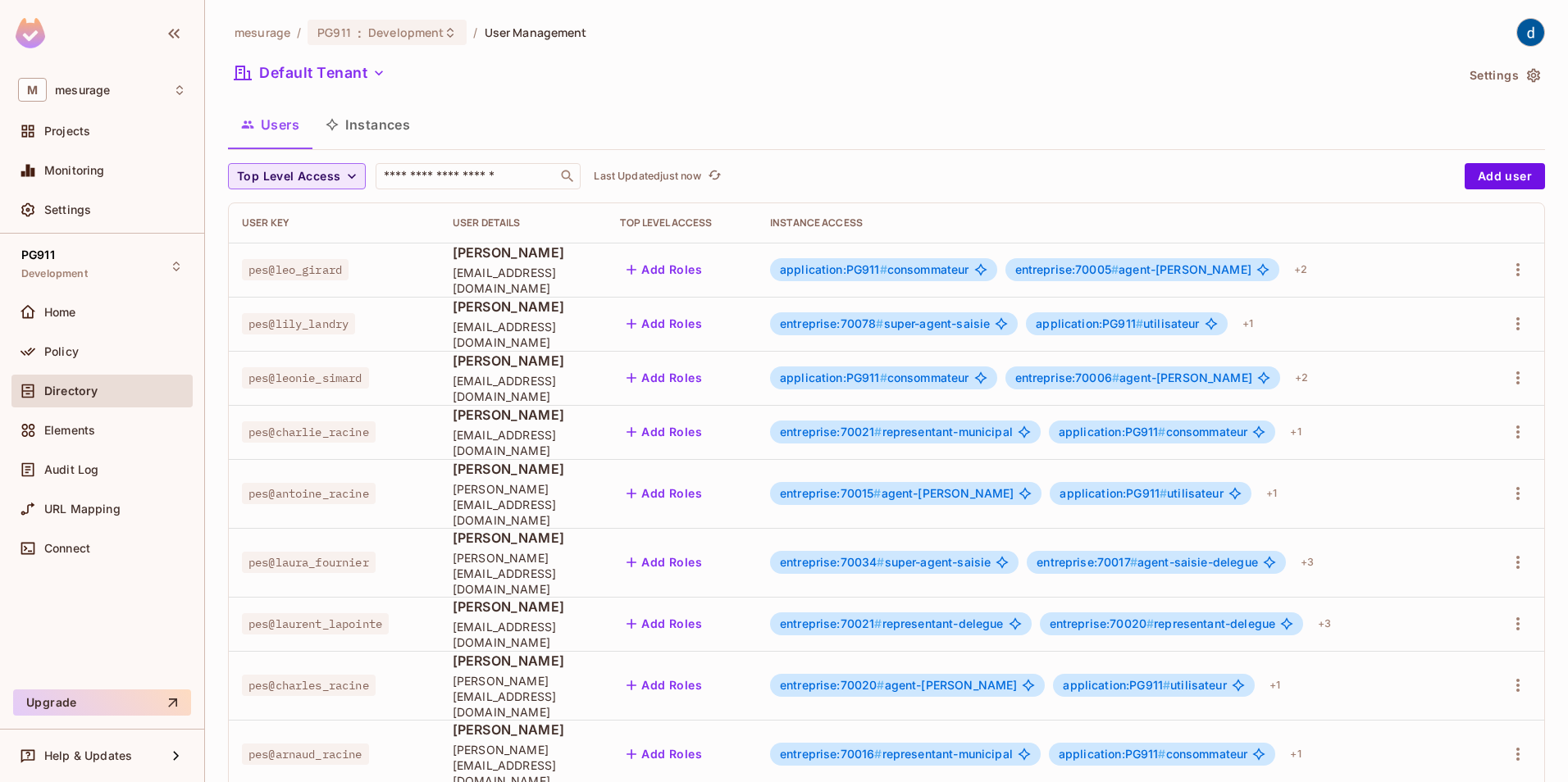
click at [267, 181] on span "Top Level Access" at bounding box center [289, 177] width 103 height 20
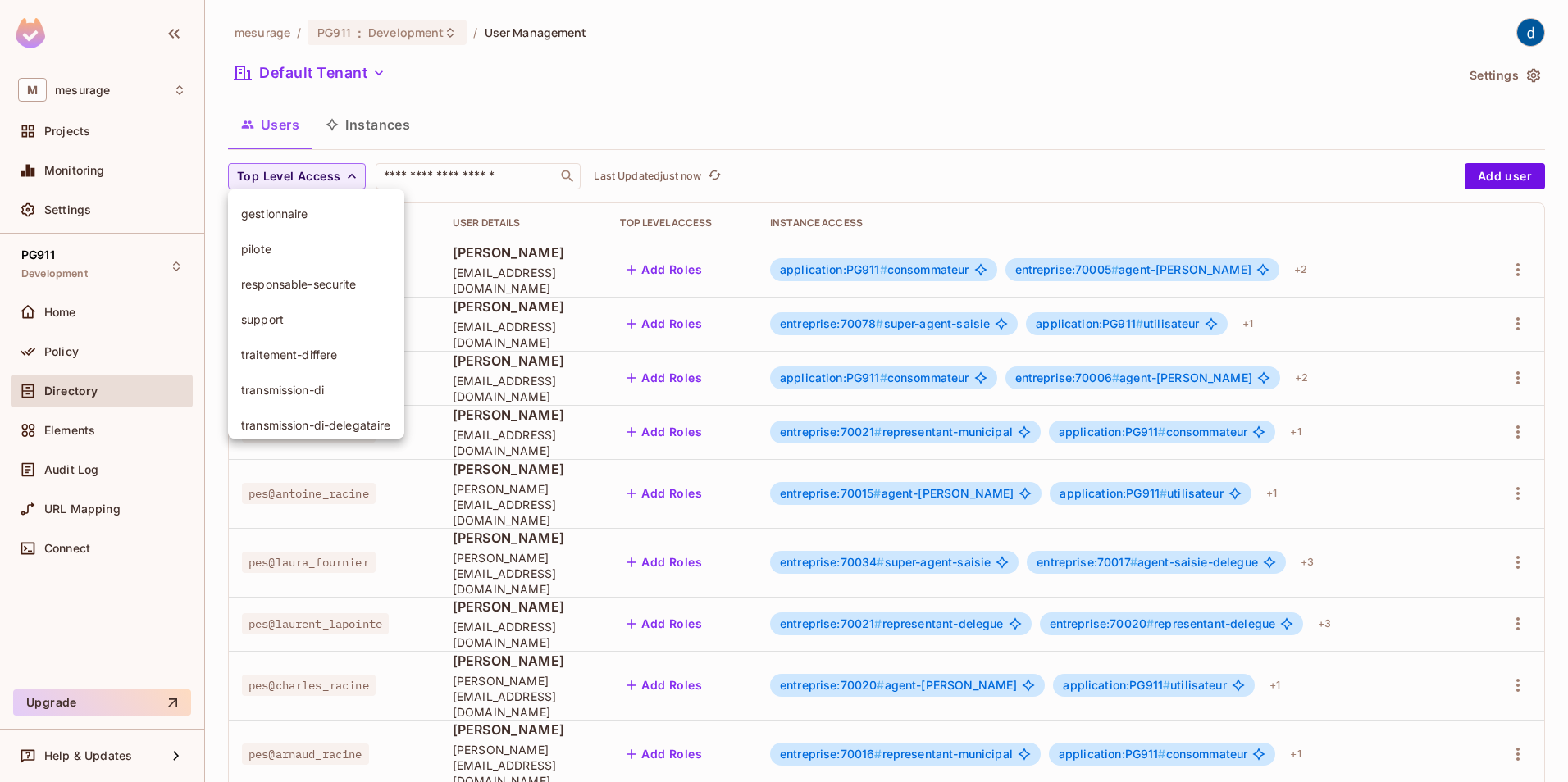
click at [435, 180] on div at bounding box center [784, 391] width 1568 height 782
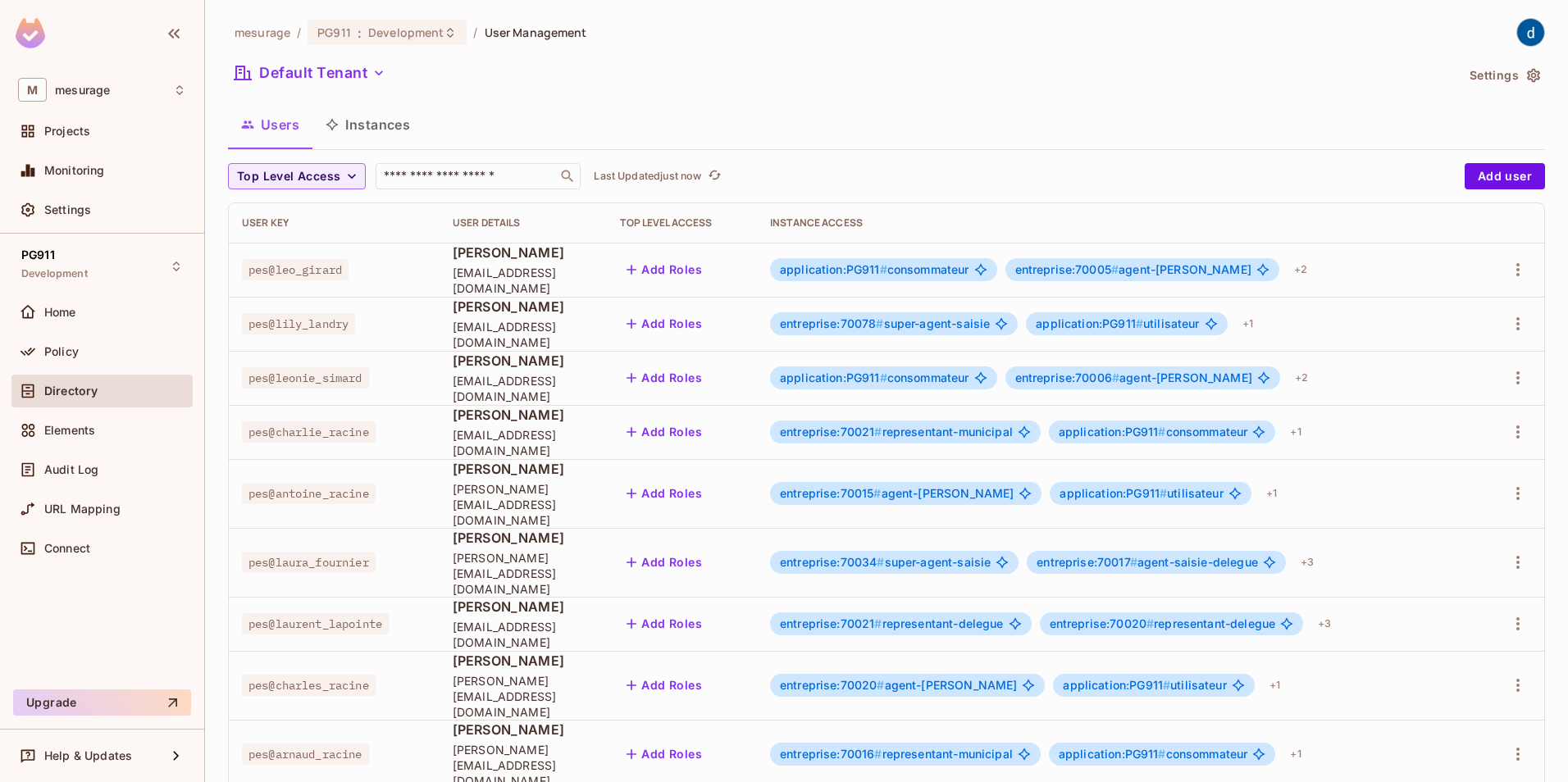
click at [358, 122] on button "Instances" at bounding box center [368, 124] width 111 height 41
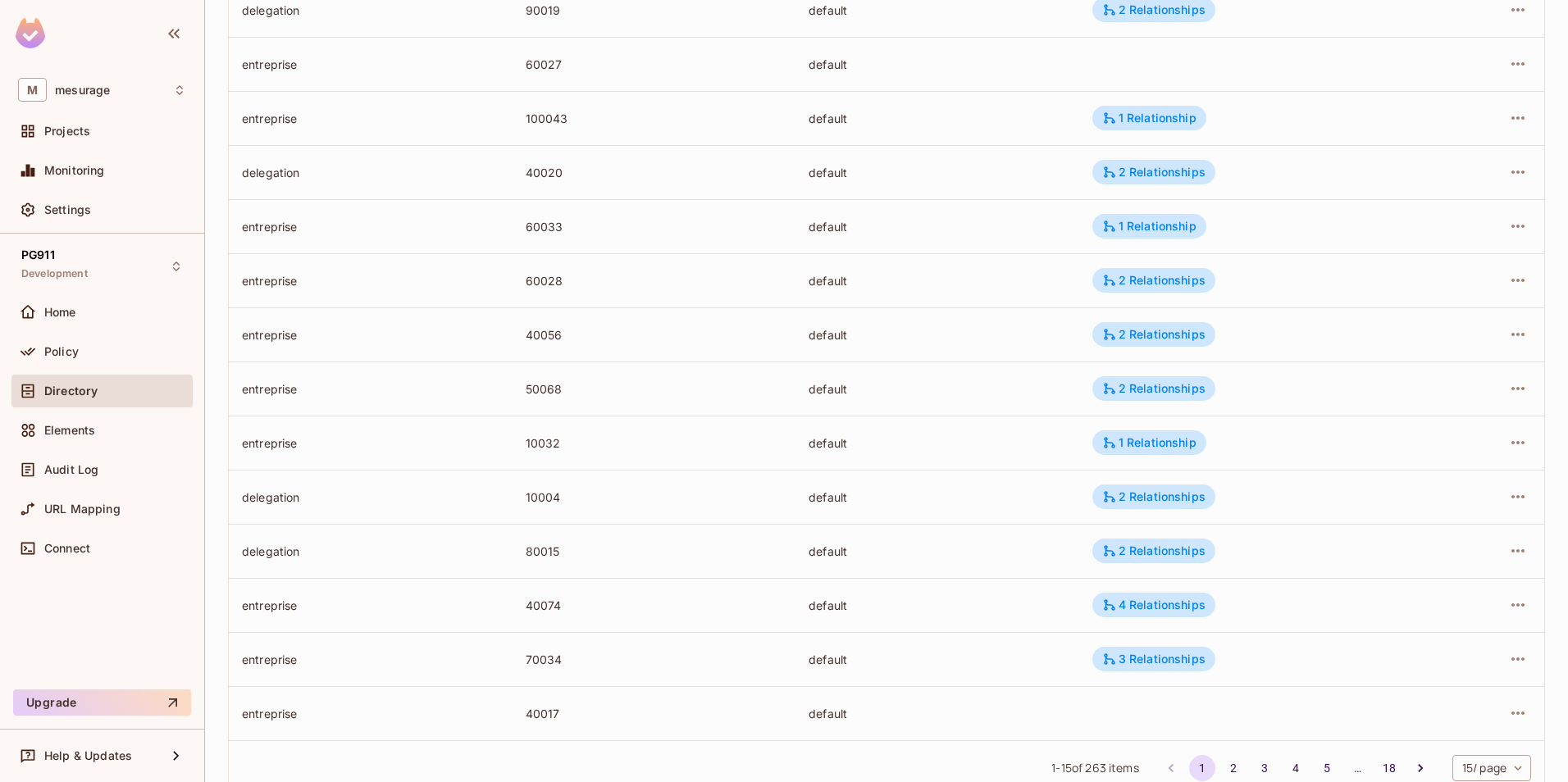
scroll to position [363, 0]
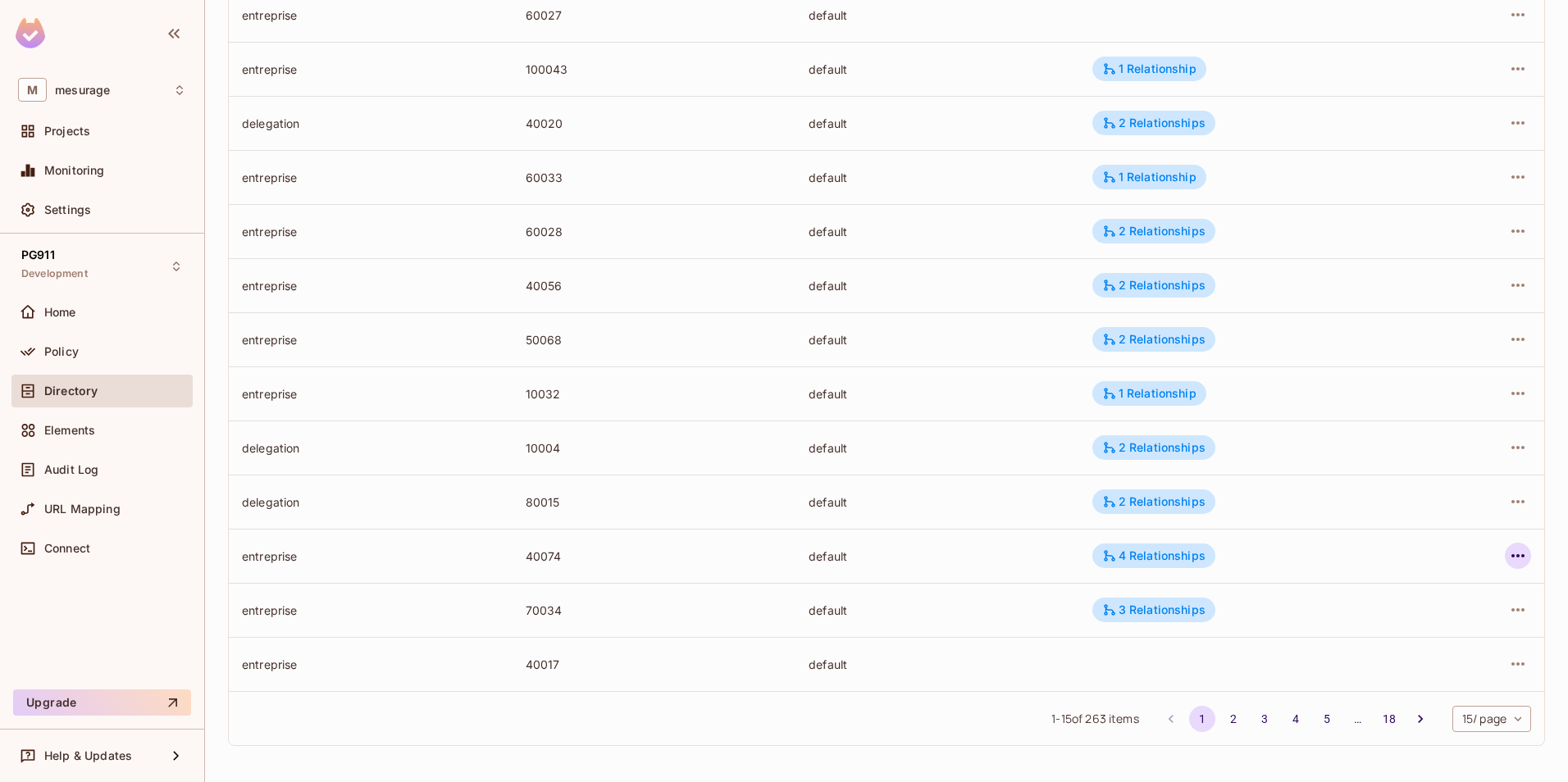
click at [1513, 551] on icon "button" at bounding box center [1517, 555] width 19 height 19
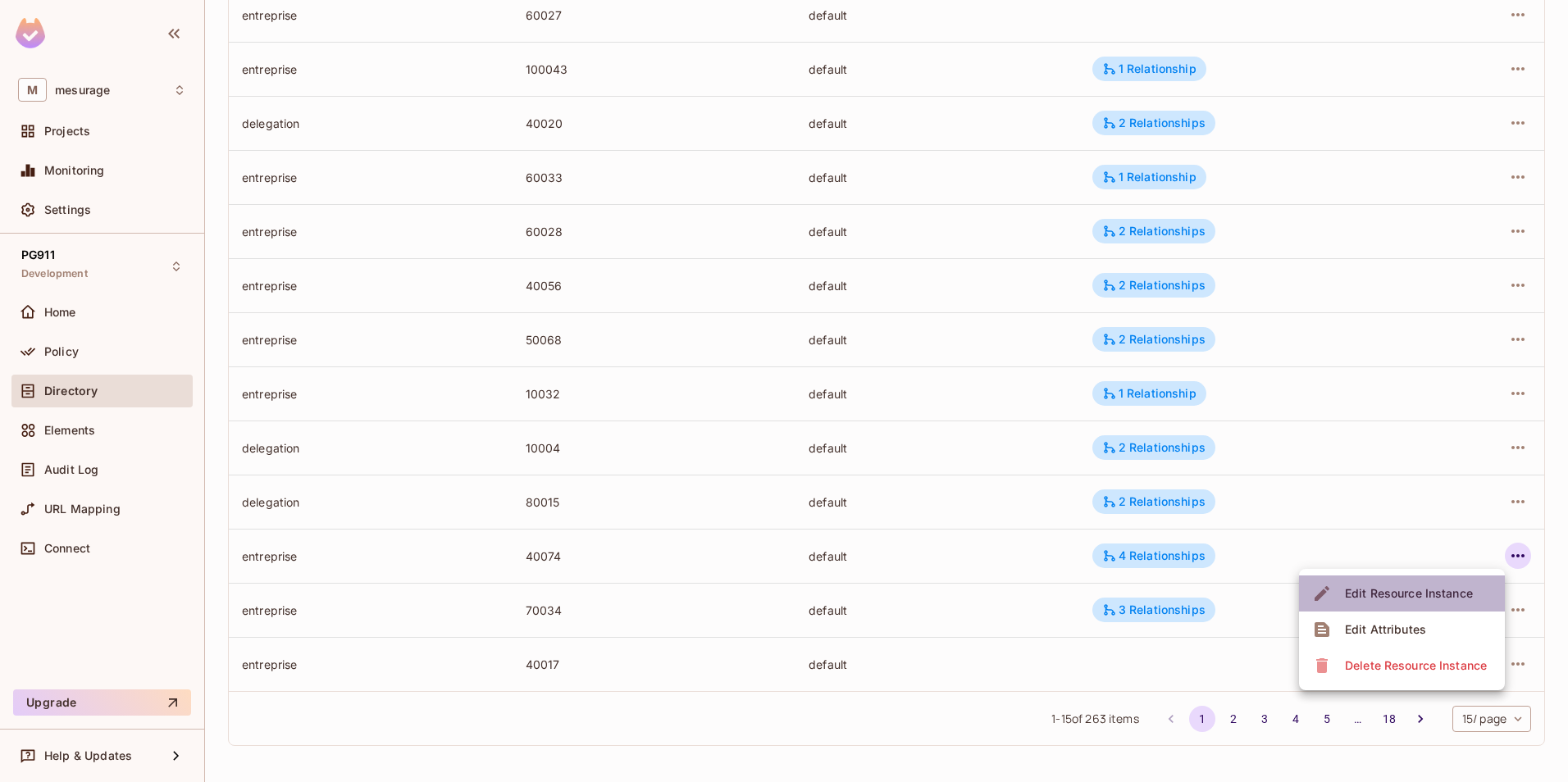
click at [1353, 605] on span "Edit Resource Instance" at bounding box center [1408, 594] width 137 height 26
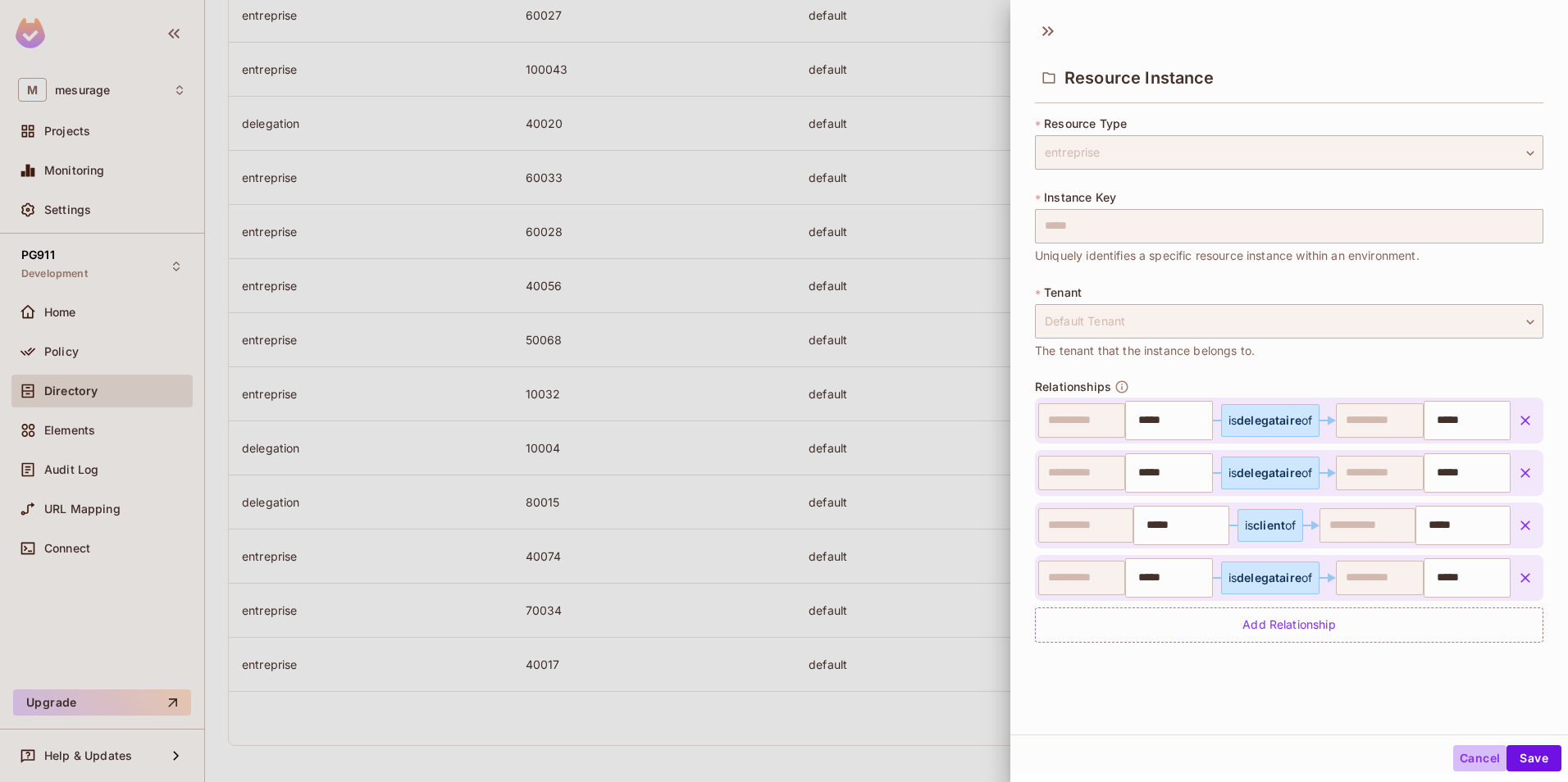
click at [1465, 759] on button "Cancel" at bounding box center [1480, 758] width 53 height 26
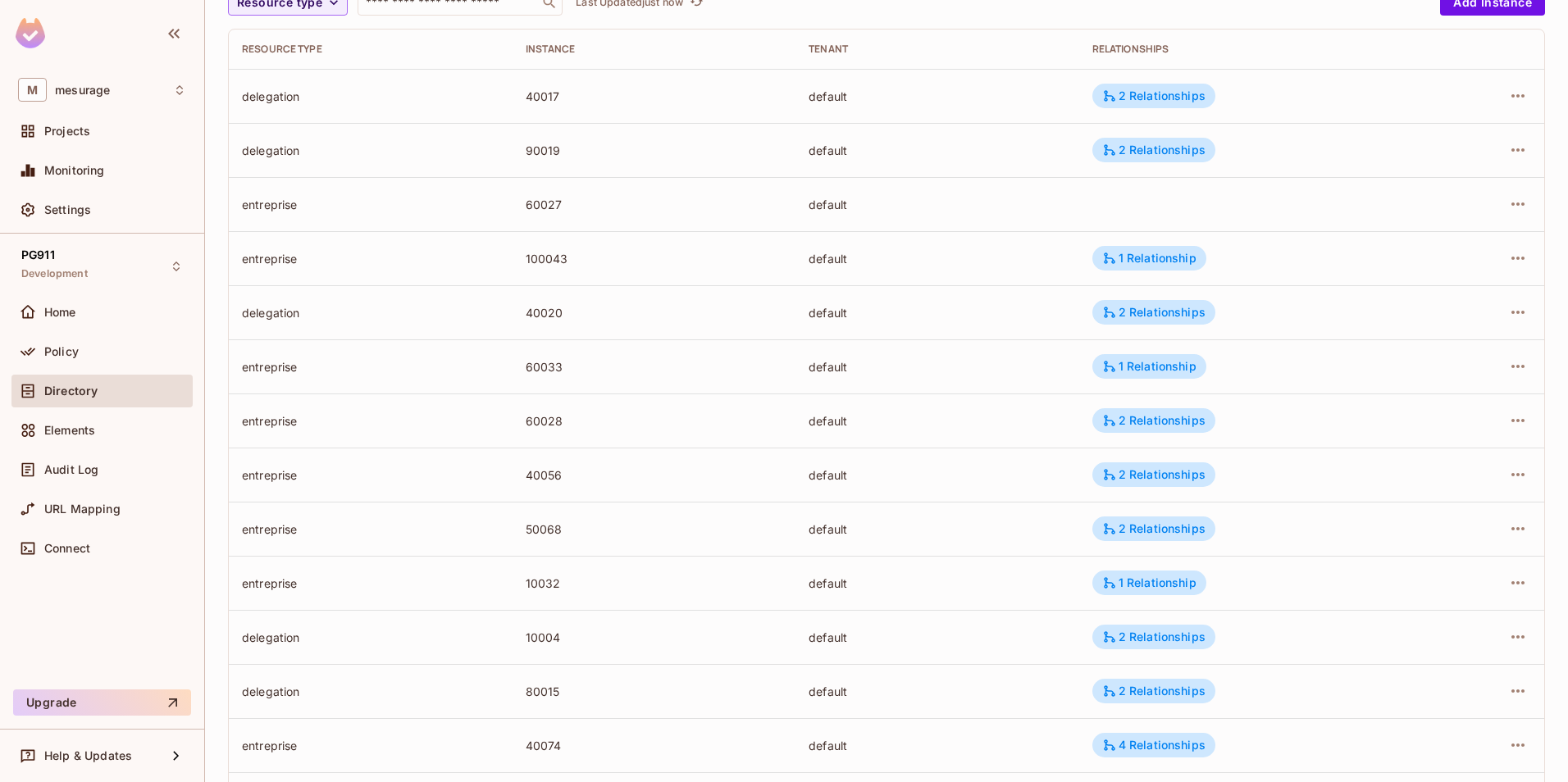
scroll to position [0, 0]
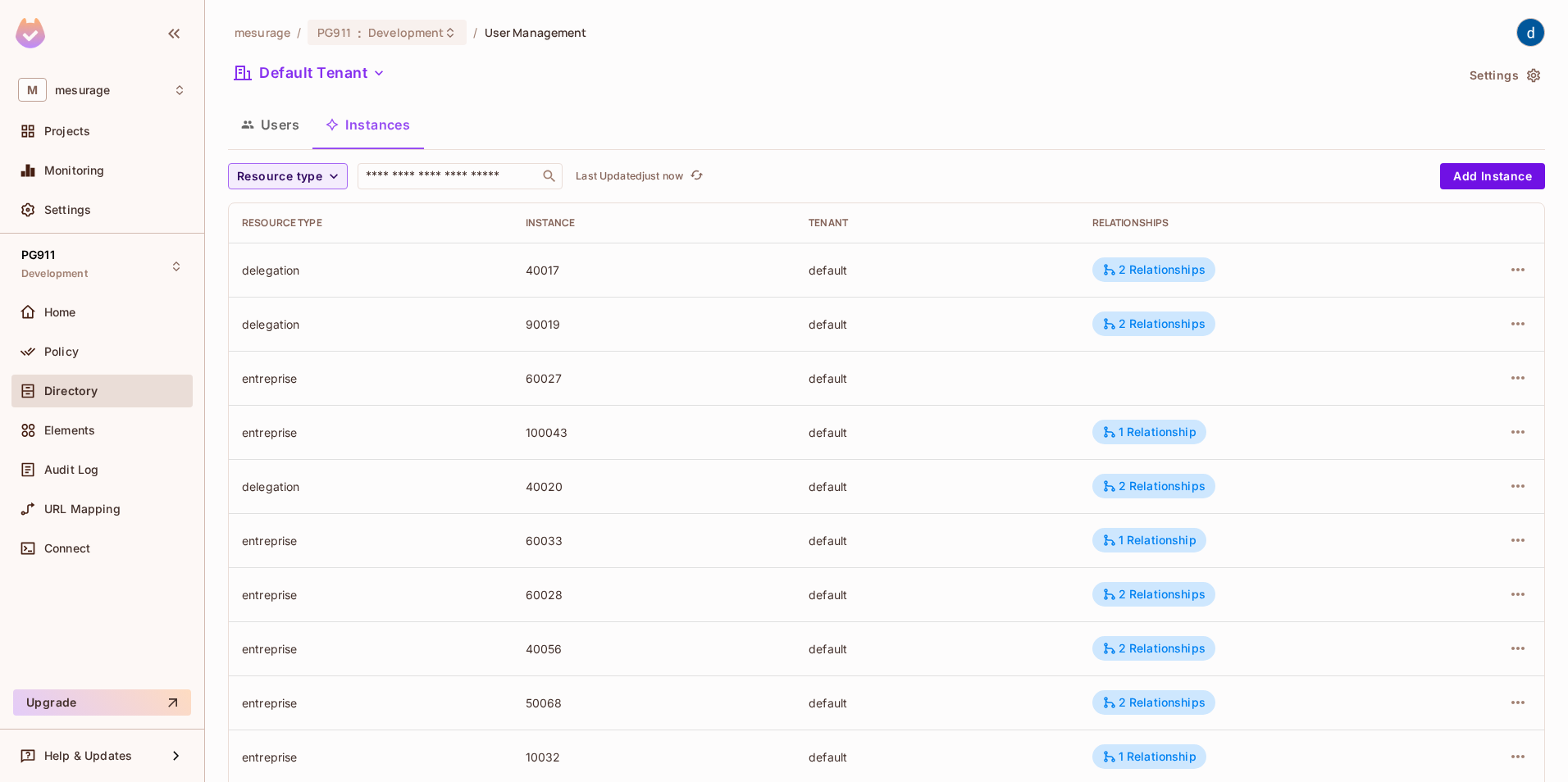
click at [275, 126] on button "Users" at bounding box center [270, 124] width 85 height 41
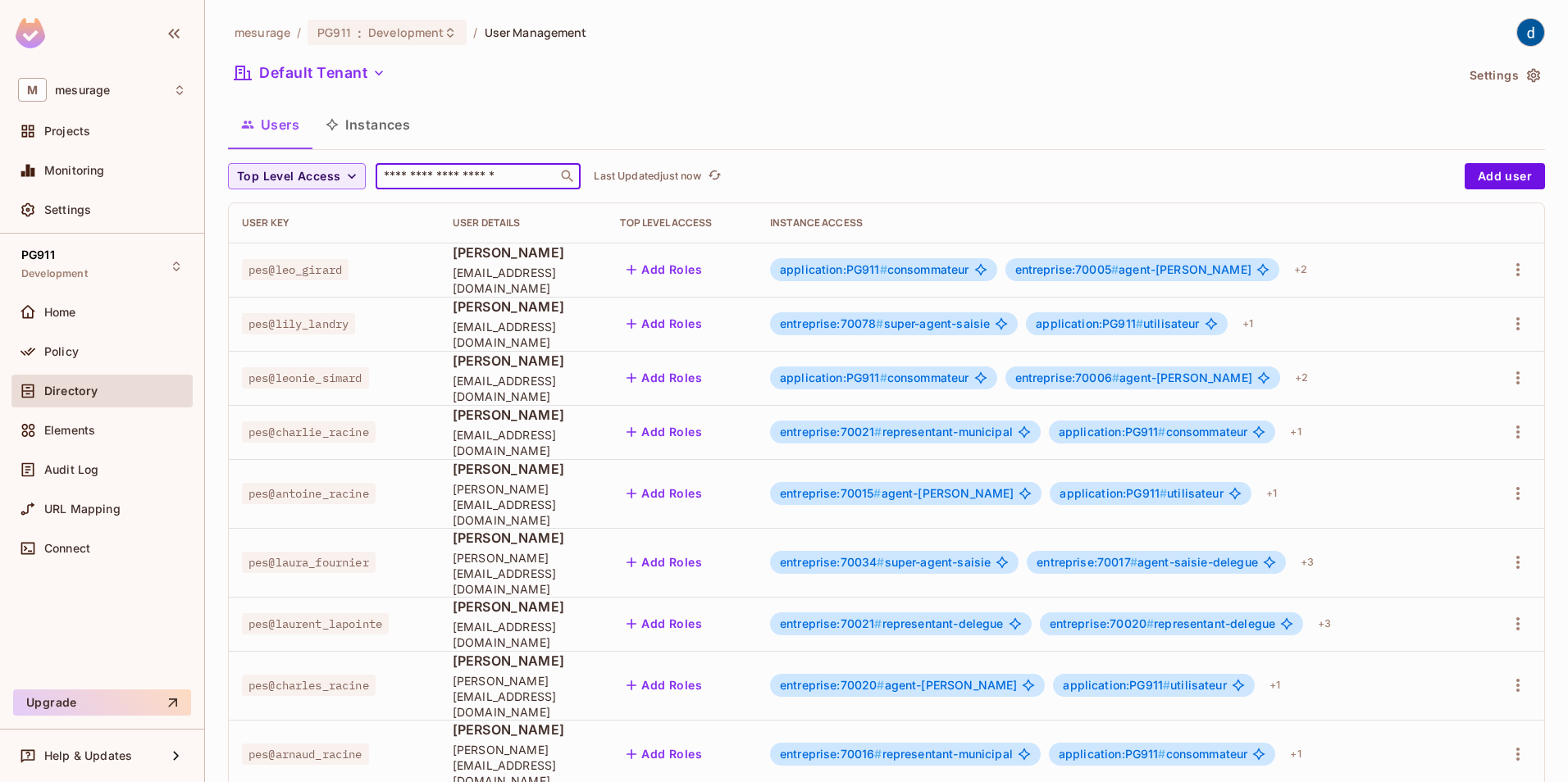
click at [439, 176] on input "text" at bounding box center [467, 176] width 172 height 17
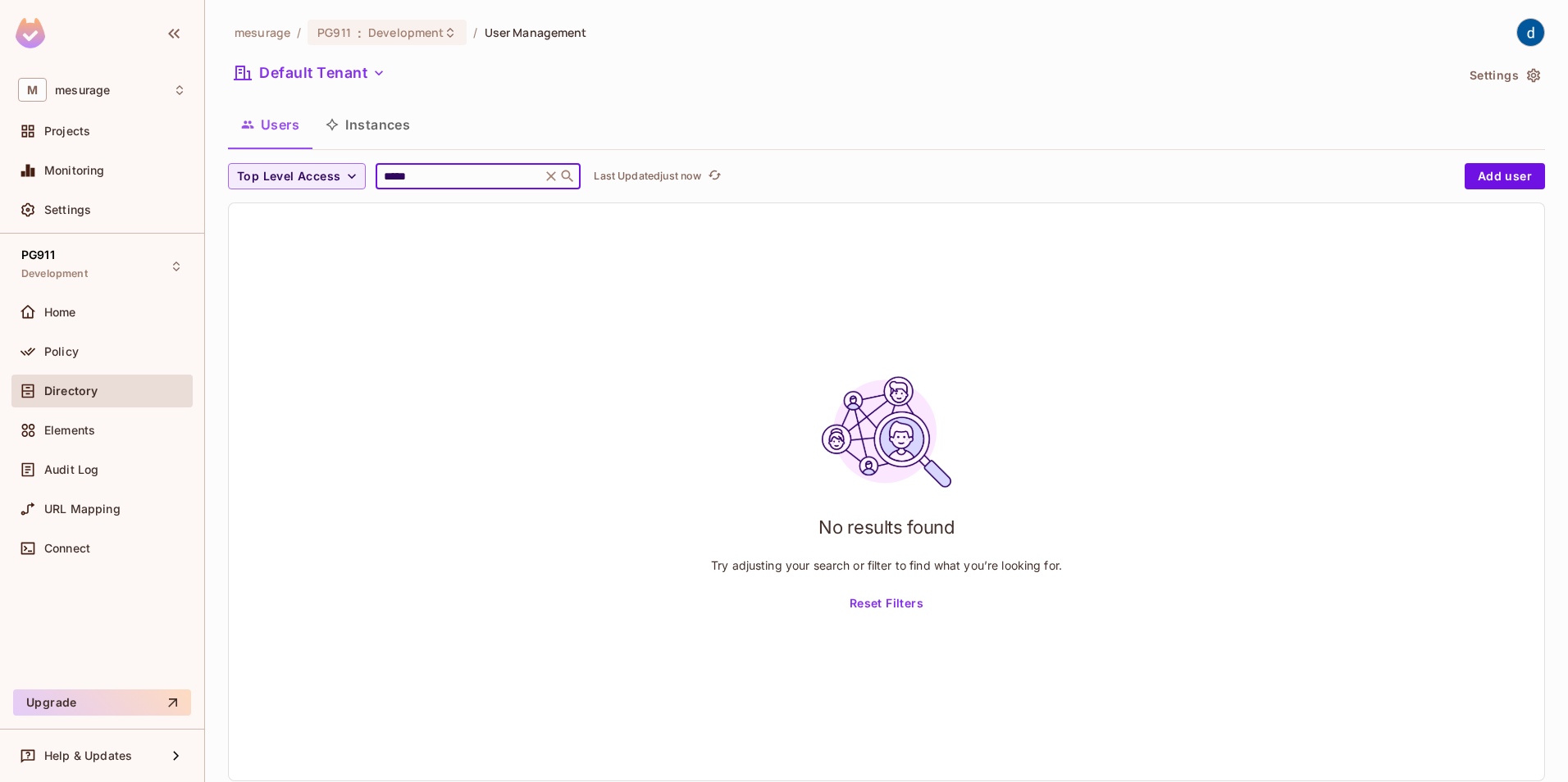
type input "*****"
click at [557, 178] on icon at bounding box center [552, 176] width 10 height 10
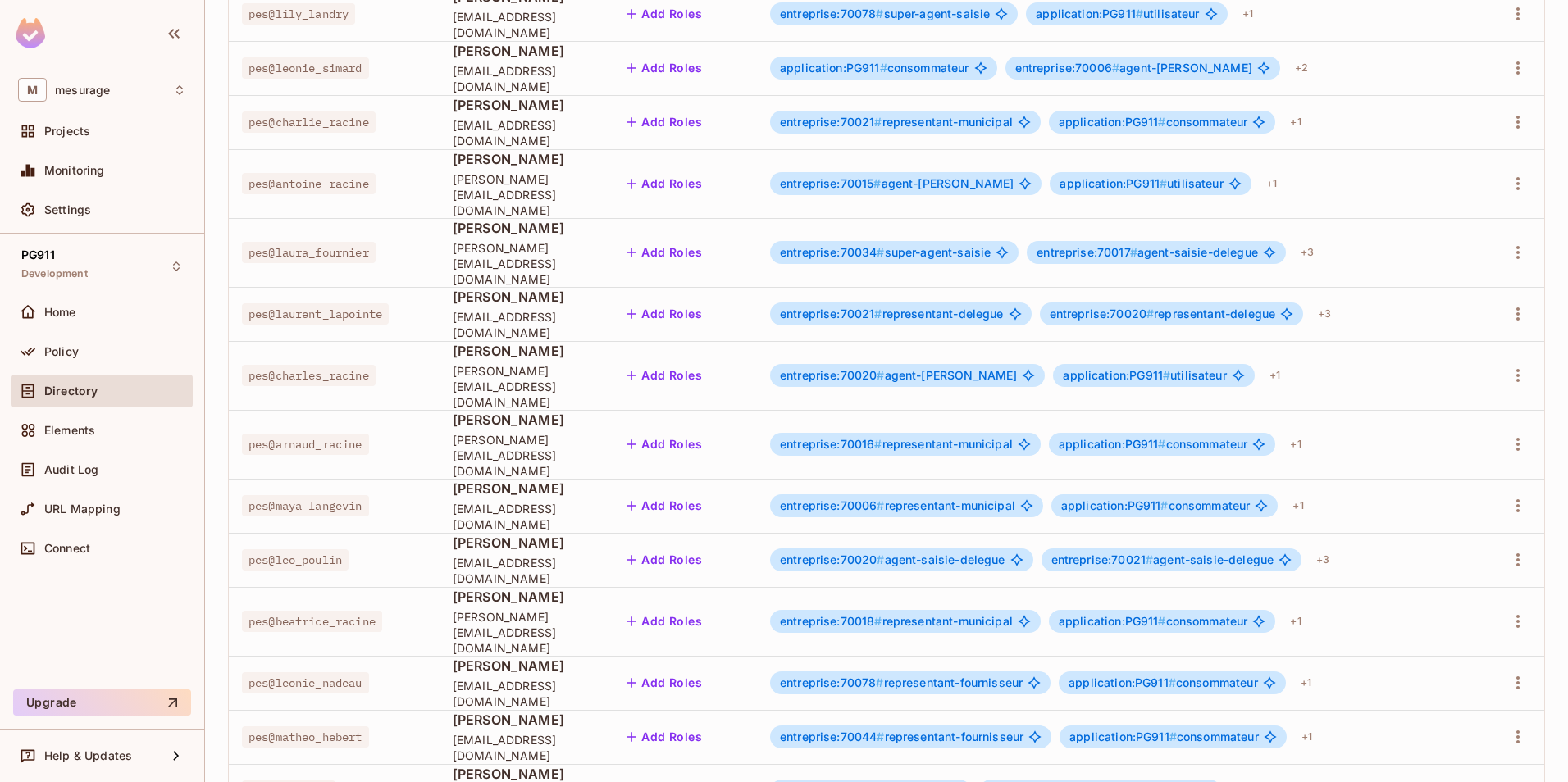
scroll to position [328, 0]
